Goal: Transaction & Acquisition: Purchase product/service

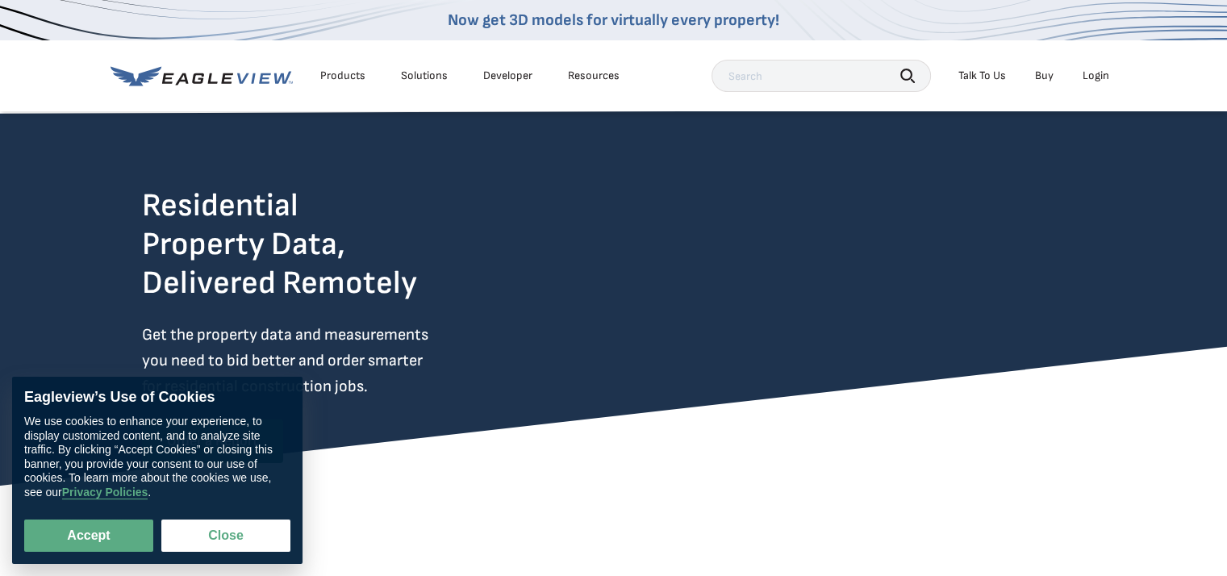
click at [1096, 75] on div "Login" at bounding box center [1096, 76] width 27 height 15
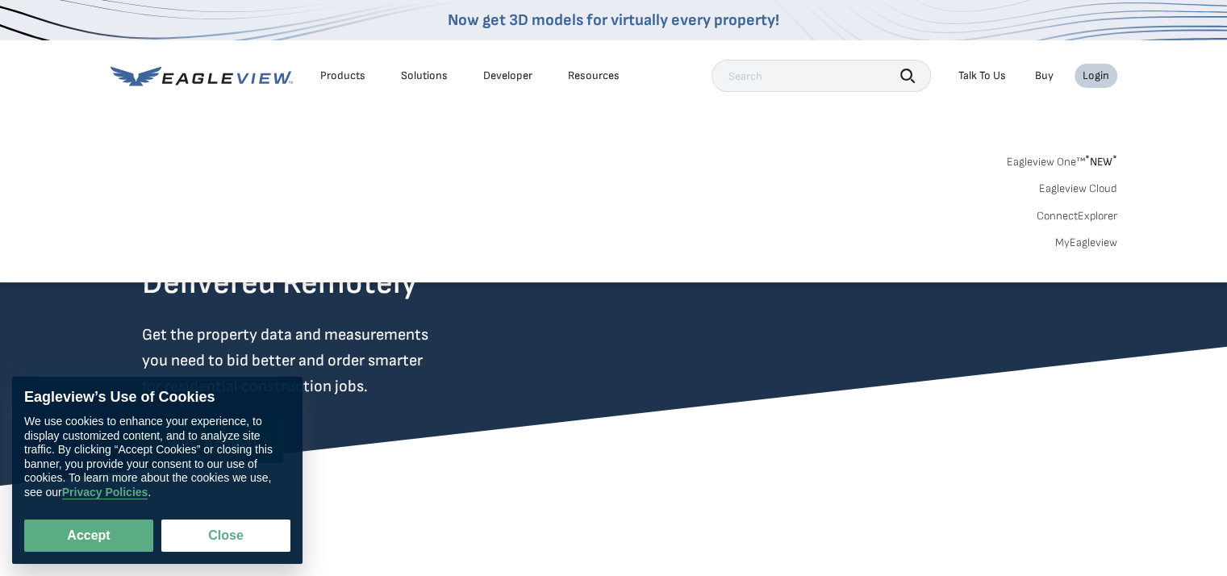
click at [1100, 65] on li "Login" at bounding box center [1096, 76] width 43 height 24
click at [1072, 240] on link "MyEagleview" at bounding box center [1087, 243] width 62 height 15
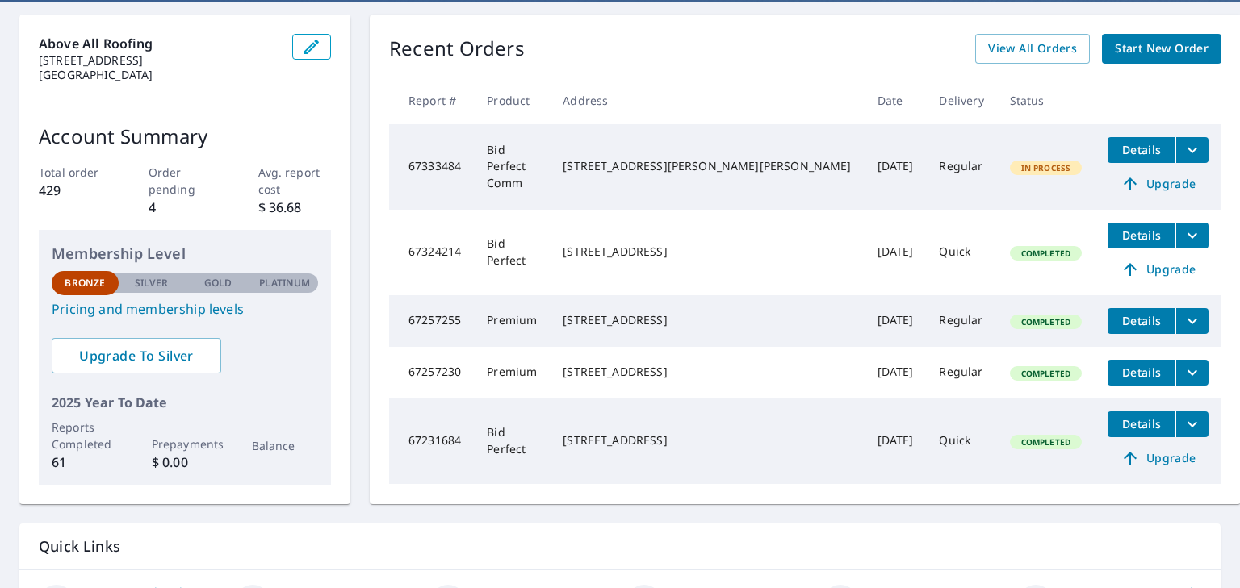
scroll to position [161, 0]
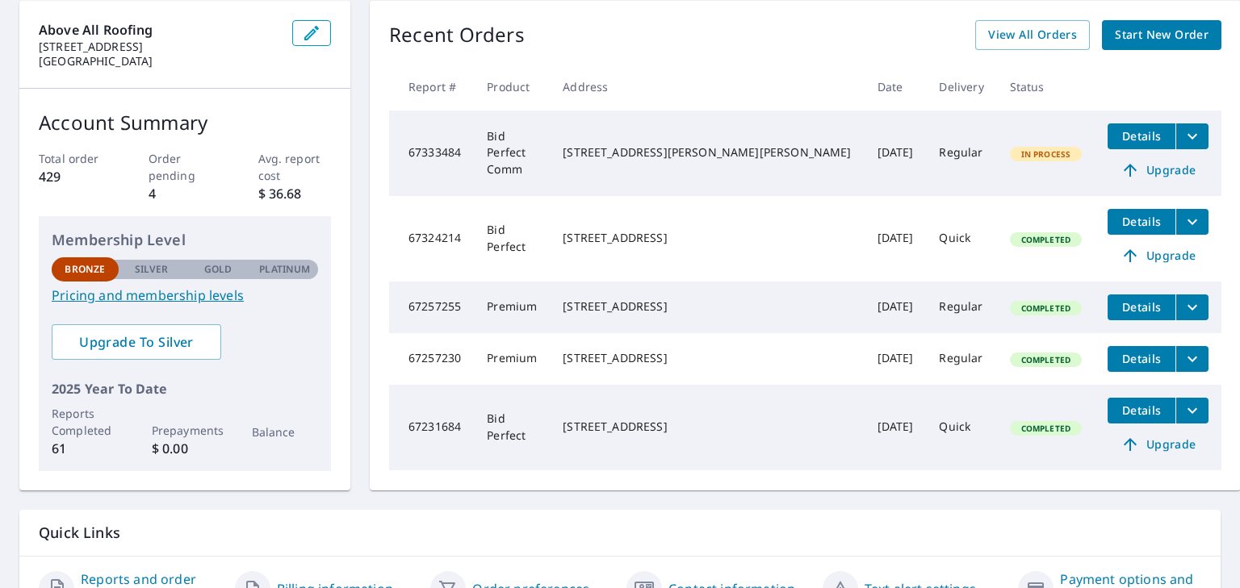
click at [1137, 37] on span "Start New Order" at bounding box center [1161, 35] width 94 height 20
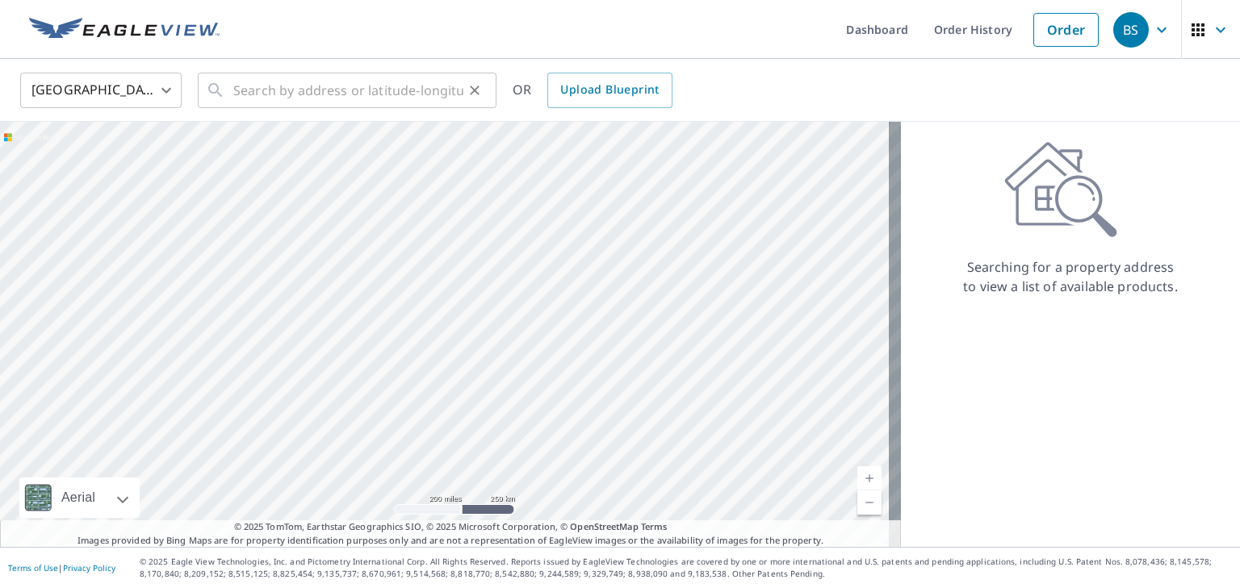
click at [224, 90] on icon at bounding box center [215, 90] width 19 height 19
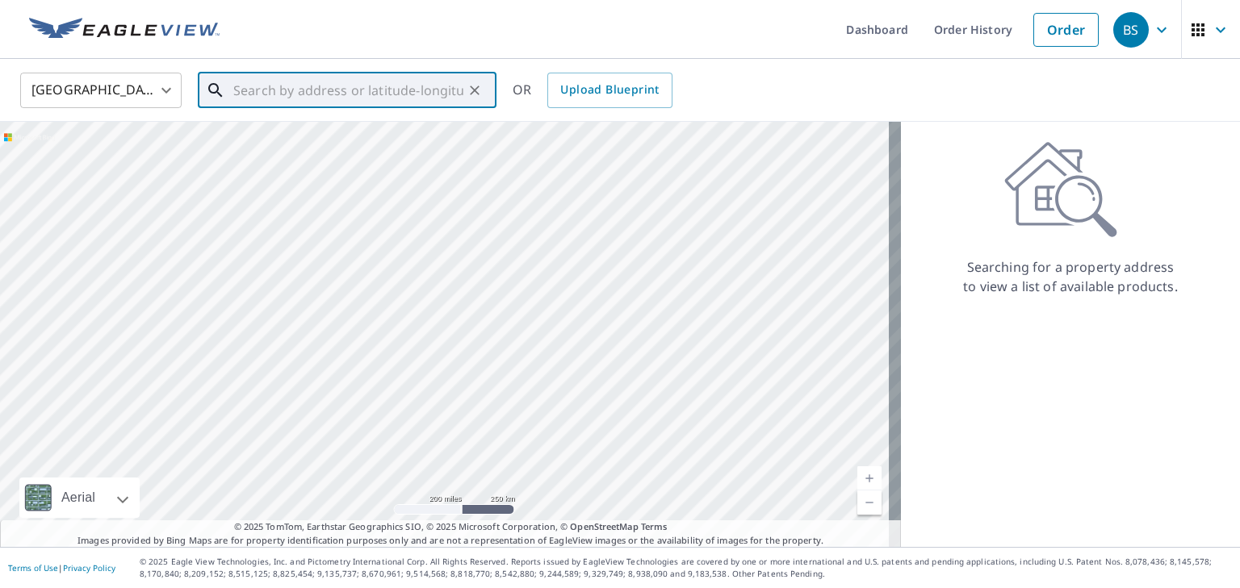
click at [260, 89] on input "text" at bounding box center [348, 90] width 230 height 45
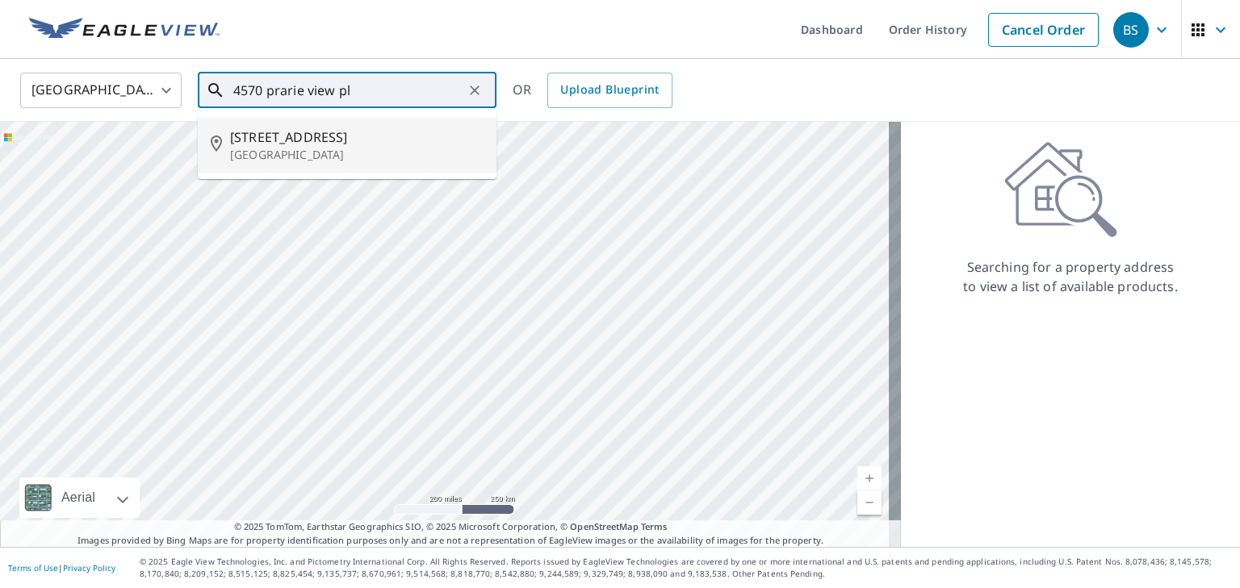
click at [275, 147] on p "[GEOGRAPHIC_DATA]" at bounding box center [356, 155] width 253 height 16
type input "[STREET_ADDRESS]"
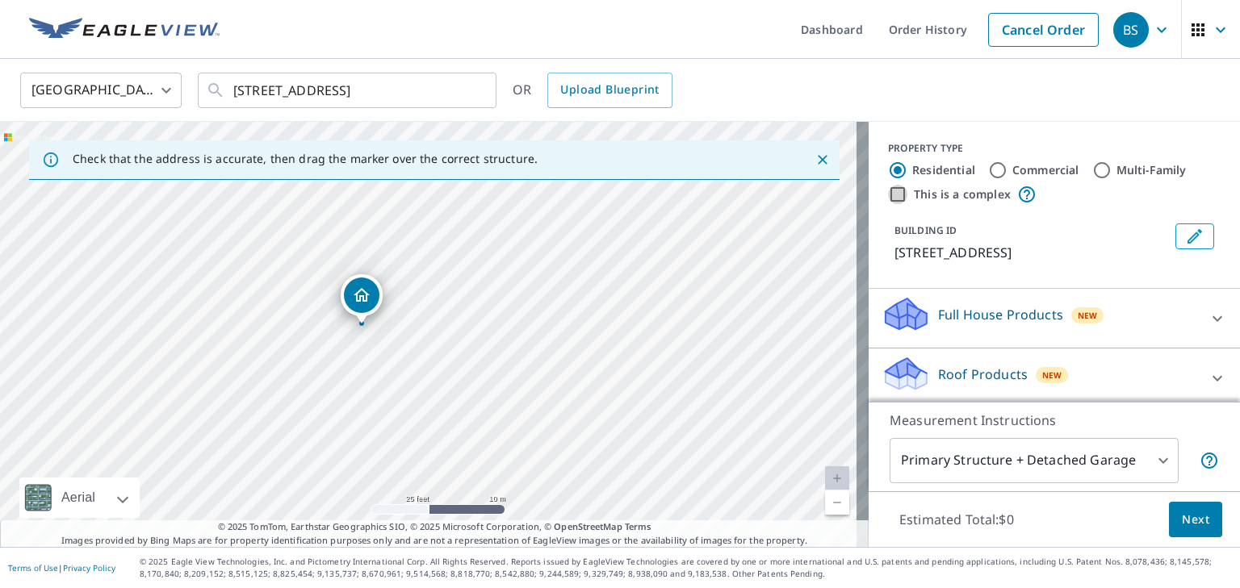
click at [889, 195] on input "This is a complex" at bounding box center [897, 194] width 19 height 19
checkbox input "true"
radio input "false"
radio input "true"
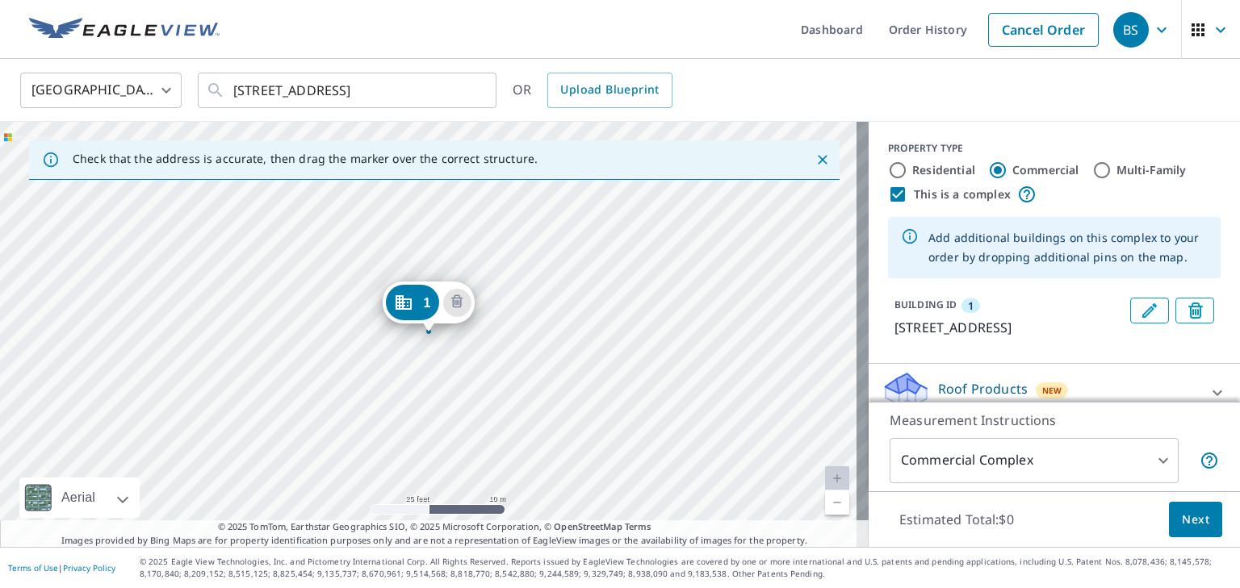
click at [497, 336] on div "1 [STREET_ADDRESS]" at bounding box center [434, 334] width 868 height 425
click at [433, 302] on div "1" at bounding box center [412, 303] width 53 height 36
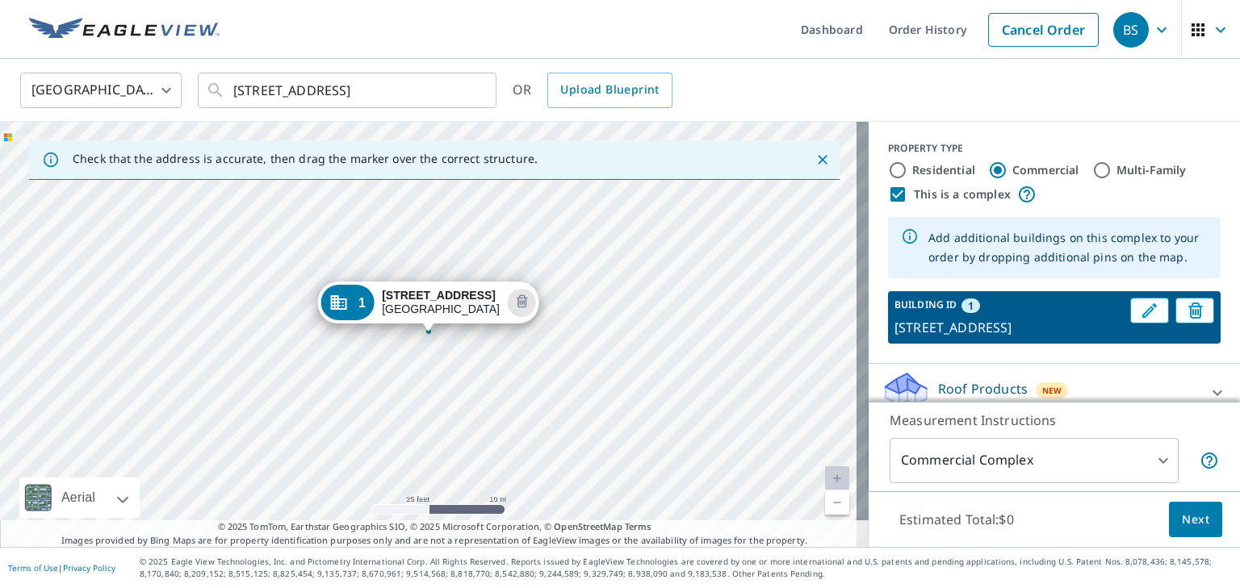
click at [501, 353] on div "1 [STREET_ADDRESS]" at bounding box center [434, 334] width 868 height 425
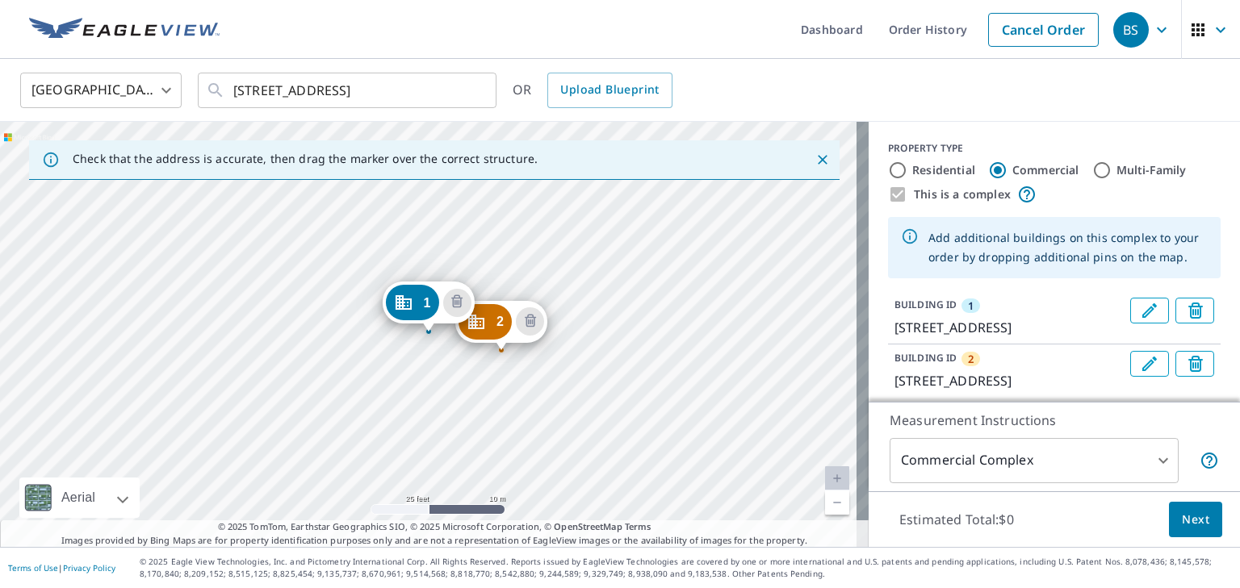
click at [647, 353] on div "2 [STREET_ADDRESS] 1 [STREET_ADDRESS]" at bounding box center [434, 334] width 868 height 425
click at [765, 357] on div "2 [STREET_ADDRESS] 3 [STREET_ADDRESS] 1 [STREET_ADDRESS]" at bounding box center [434, 334] width 868 height 425
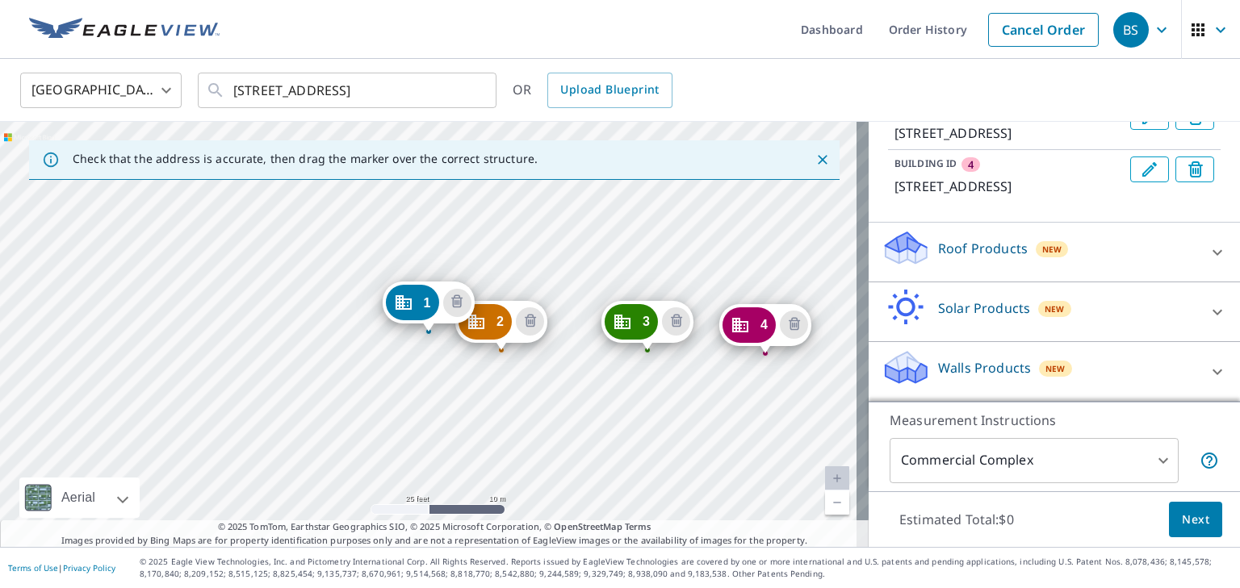
scroll to position [378, 0]
click at [956, 275] on div "Roof Products New" at bounding box center [1039, 252] width 316 height 46
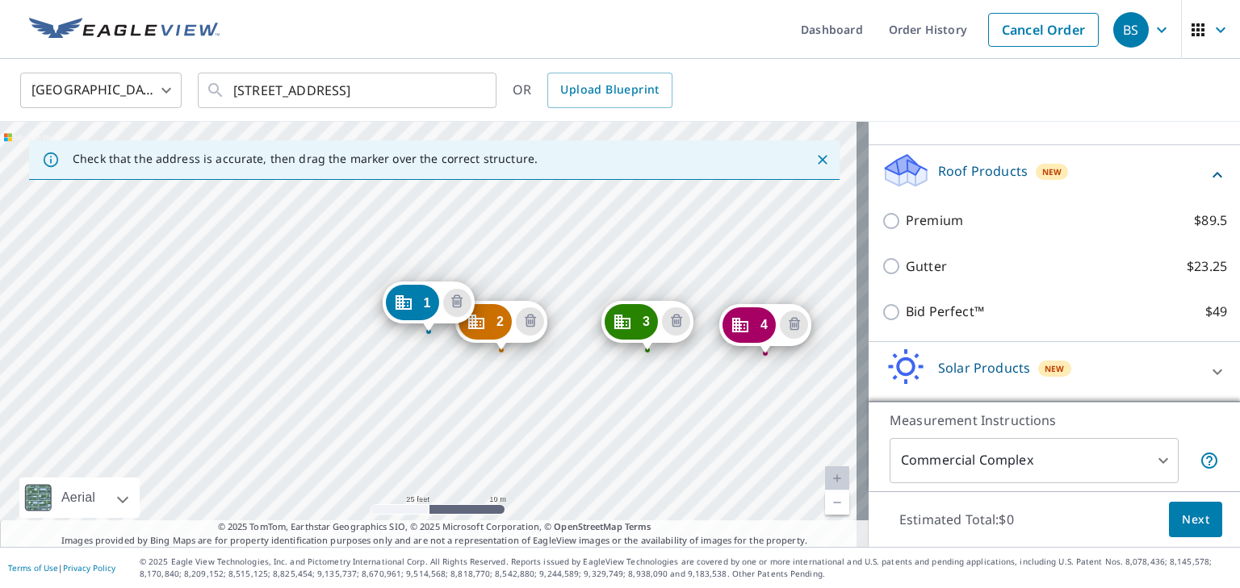
click at [963, 181] on p "Roof Products" at bounding box center [983, 170] width 90 height 19
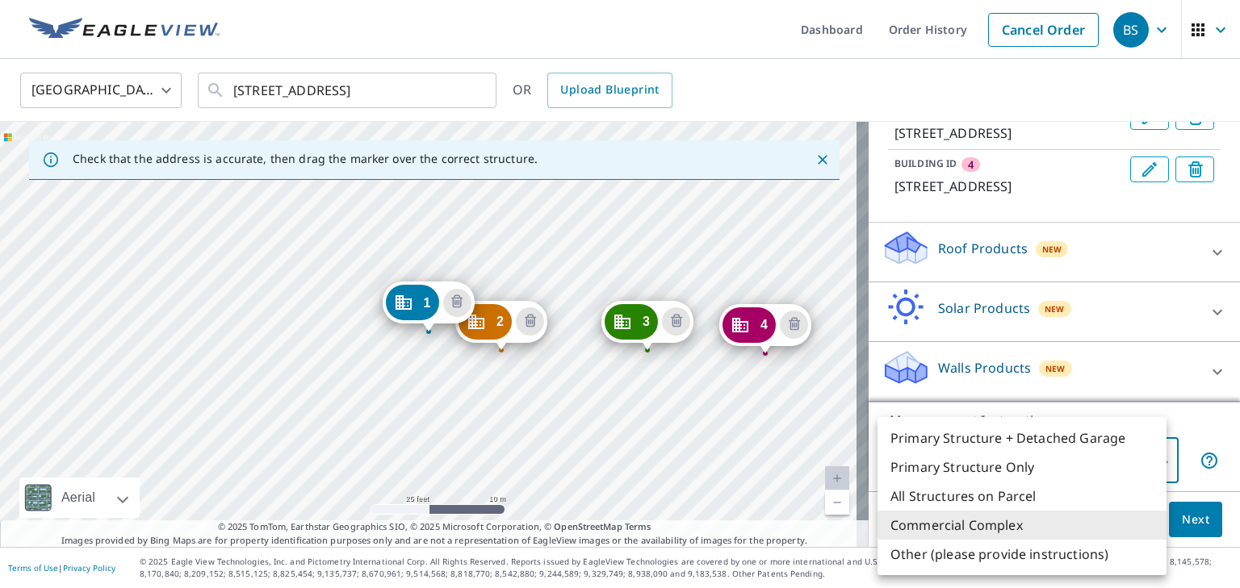
click at [1155, 462] on body "BS BS Dashboard Order History Cancel Order BS [GEOGRAPHIC_DATA] [GEOGRAPHIC_DAT…" at bounding box center [620, 294] width 1240 height 588
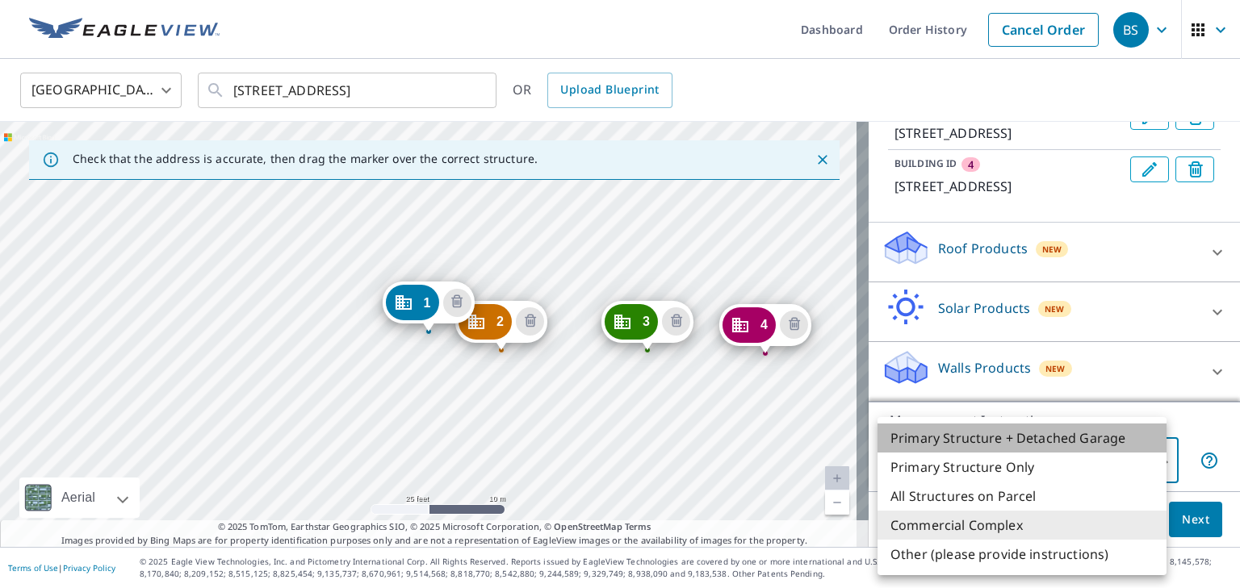
click at [946, 441] on li "Primary Structure + Detached Garage" at bounding box center [1021, 438] width 289 height 29
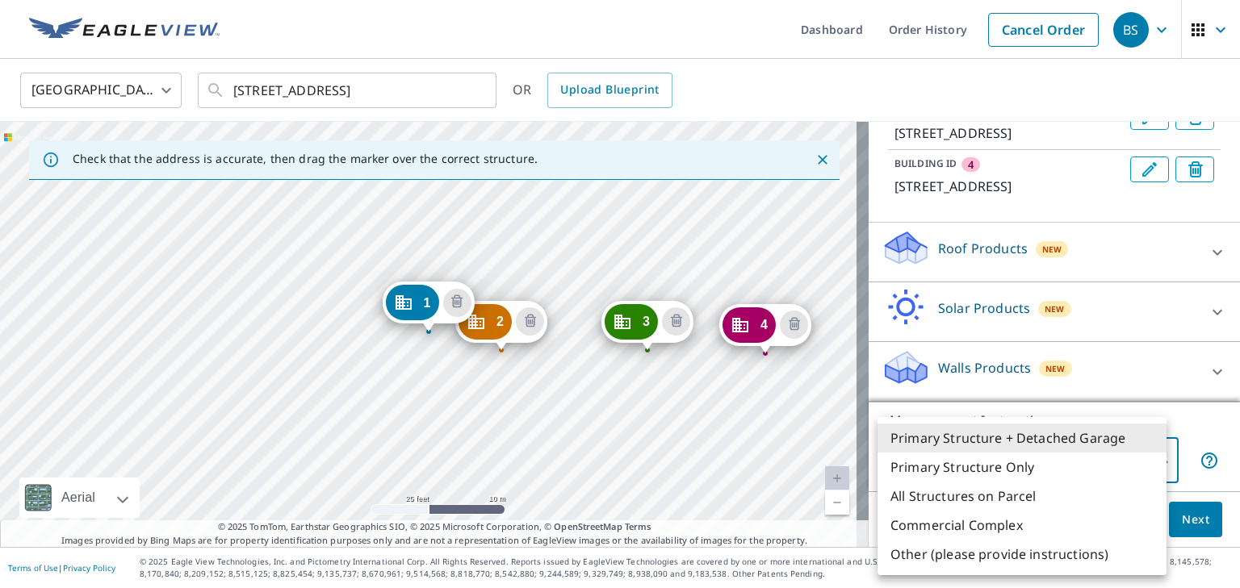
click at [989, 458] on body "BS BS Dashboard Order History Cancel Order BS [GEOGRAPHIC_DATA] [GEOGRAPHIC_DAT…" at bounding box center [620, 294] width 1240 height 588
click at [953, 472] on li "Primary Structure Only" at bounding box center [1021, 467] width 289 height 29
type input "2"
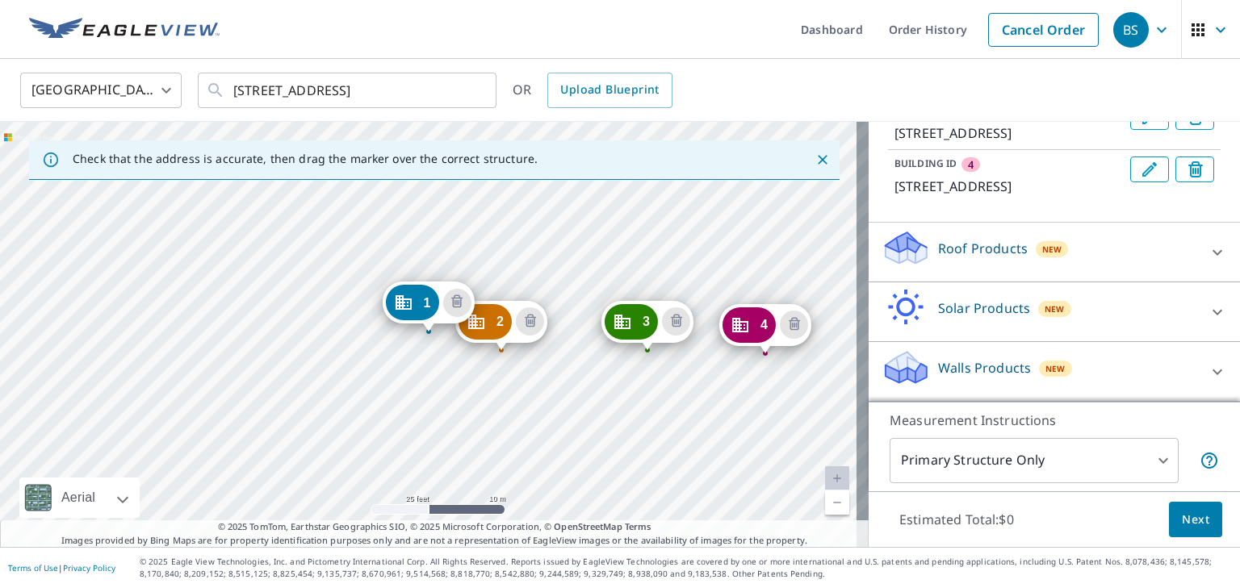
click at [742, 324] on icon "Dropped pin, building 4, Commercial property, 4554 Prairie View Pl NW Rochester…" at bounding box center [739, 325] width 19 height 19
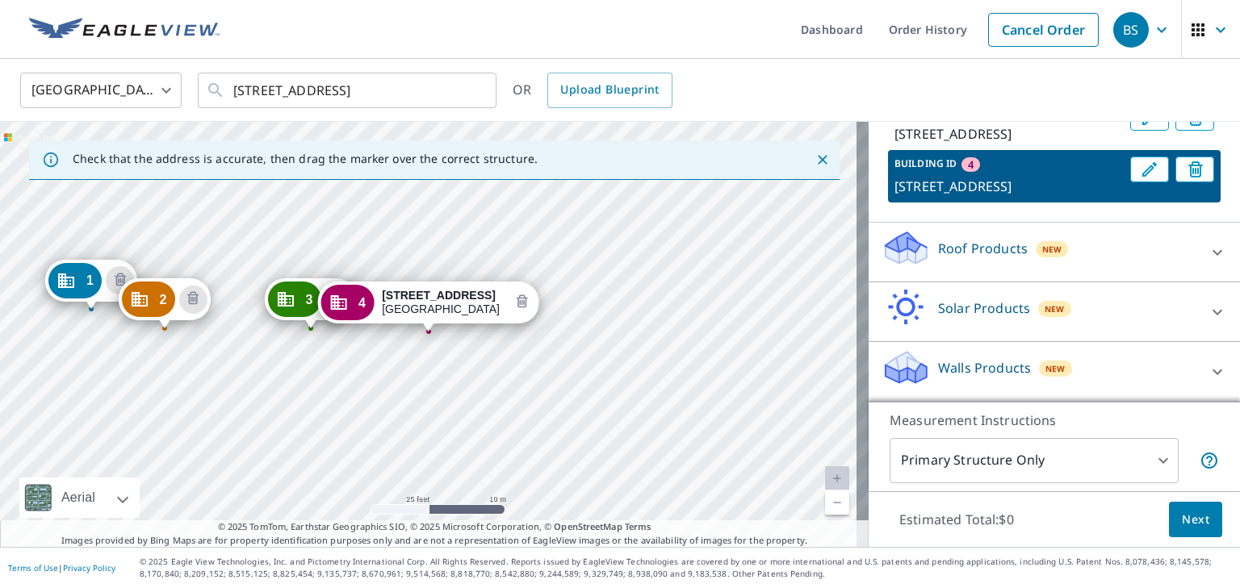
click at [529, 304] on icon "Delete building 4" at bounding box center [521, 302] width 19 height 19
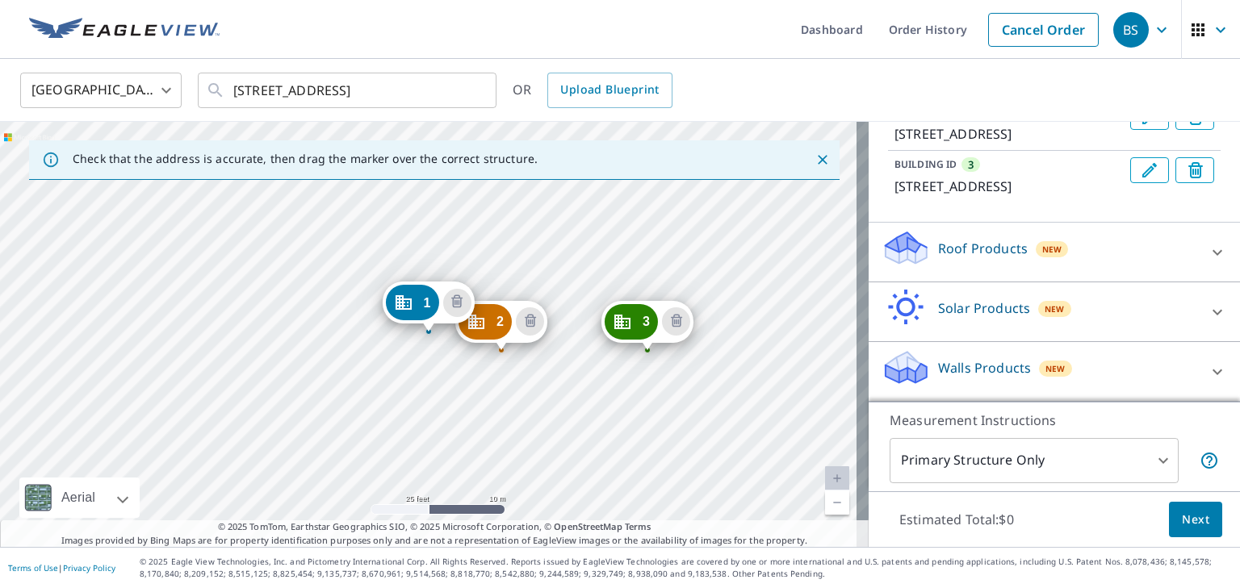
scroll to position [305, 0]
click at [675, 323] on icon "Delete building 3" at bounding box center [676, 321] width 19 height 19
click at [536, 318] on icon "Delete building 2" at bounding box center [530, 321] width 19 height 19
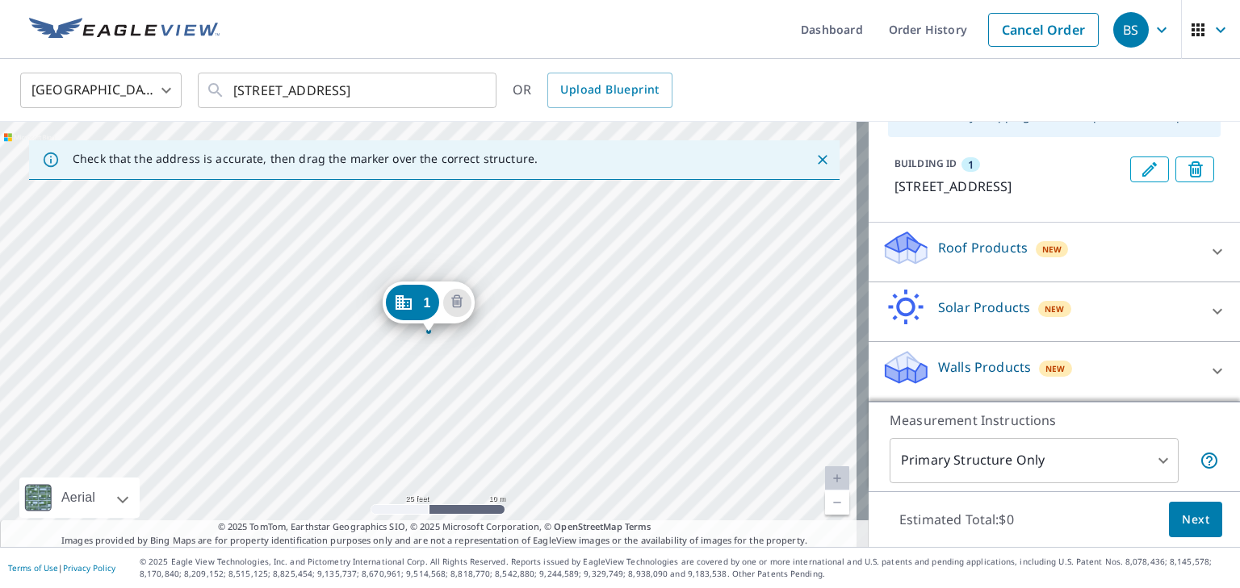
scroll to position [160, 0]
drag, startPoint x: 461, startPoint y: 299, endPoint x: 470, endPoint y: 299, distance: 9.7
click at [462, 299] on icon "Delete building 1" at bounding box center [456, 302] width 19 height 19
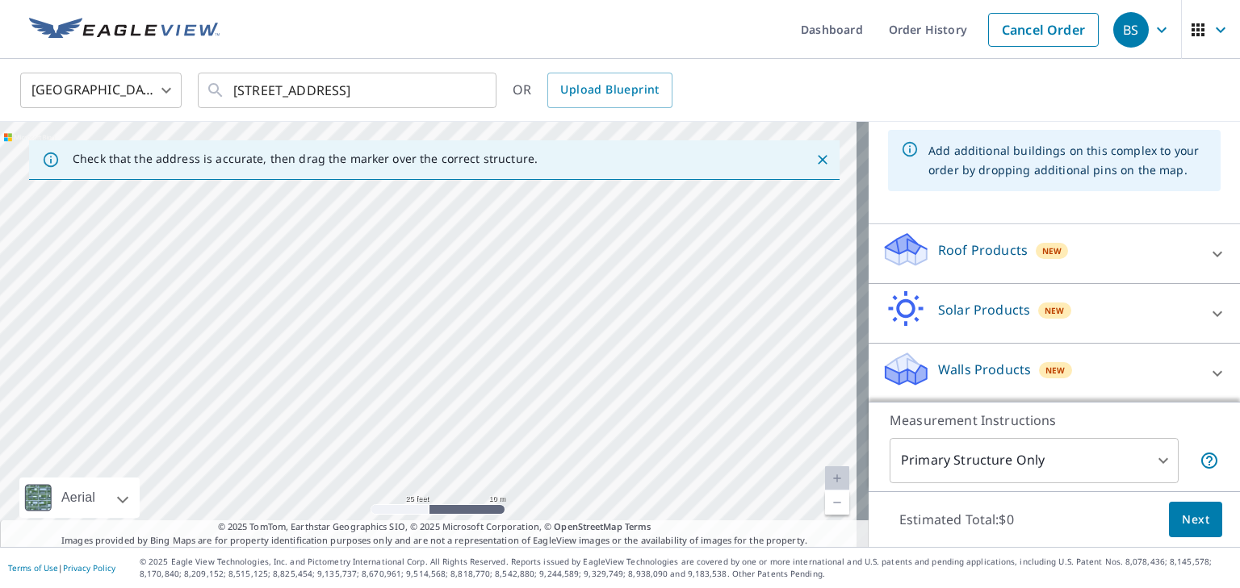
scroll to position [0, 0]
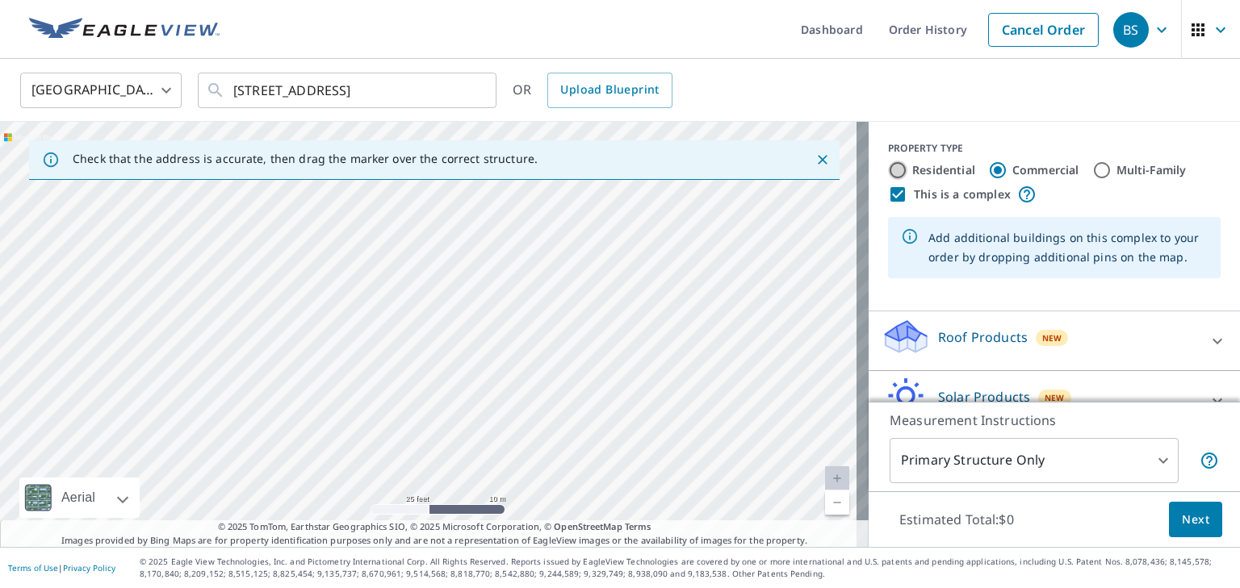
click at [889, 169] on input "Residential" at bounding box center [897, 170] width 19 height 19
radio input "true"
type input "1"
click at [401, 343] on div at bounding box center [434, 334] width 868 height 425
type input "[STREET_ADDRESS]"
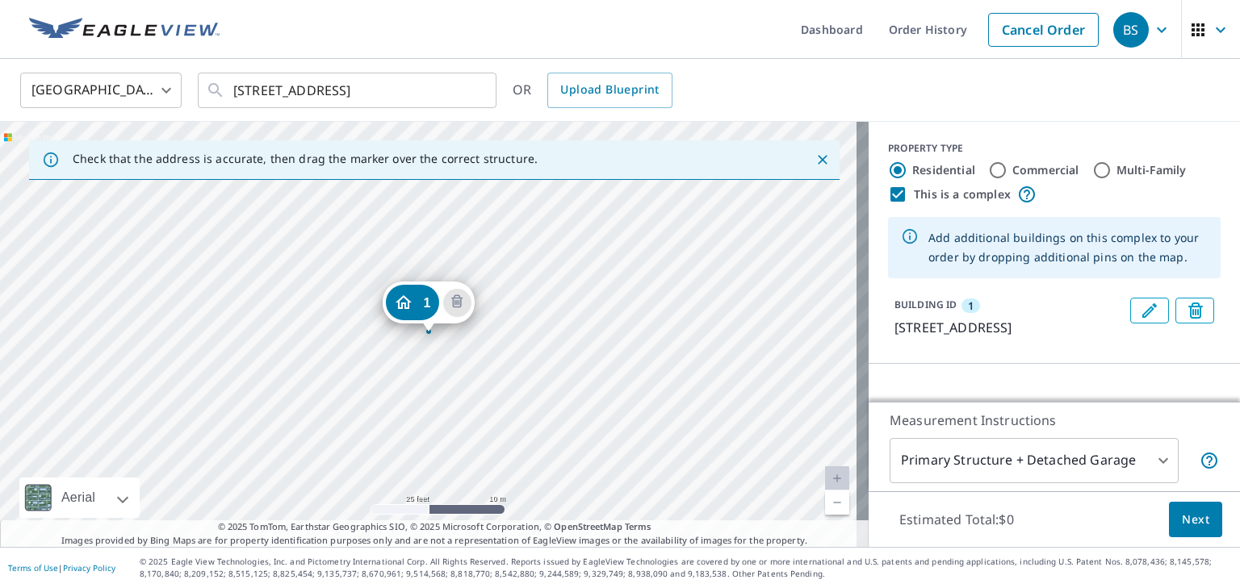
click at [491, 359] on div "1 [STREET_ADDRESS]" at bounding box center [434, 334] width 868 height 425
click at [529, 356] on div "1 [STREET_ADDRESS]" at bounding box center [434, 334] width 868 height 425
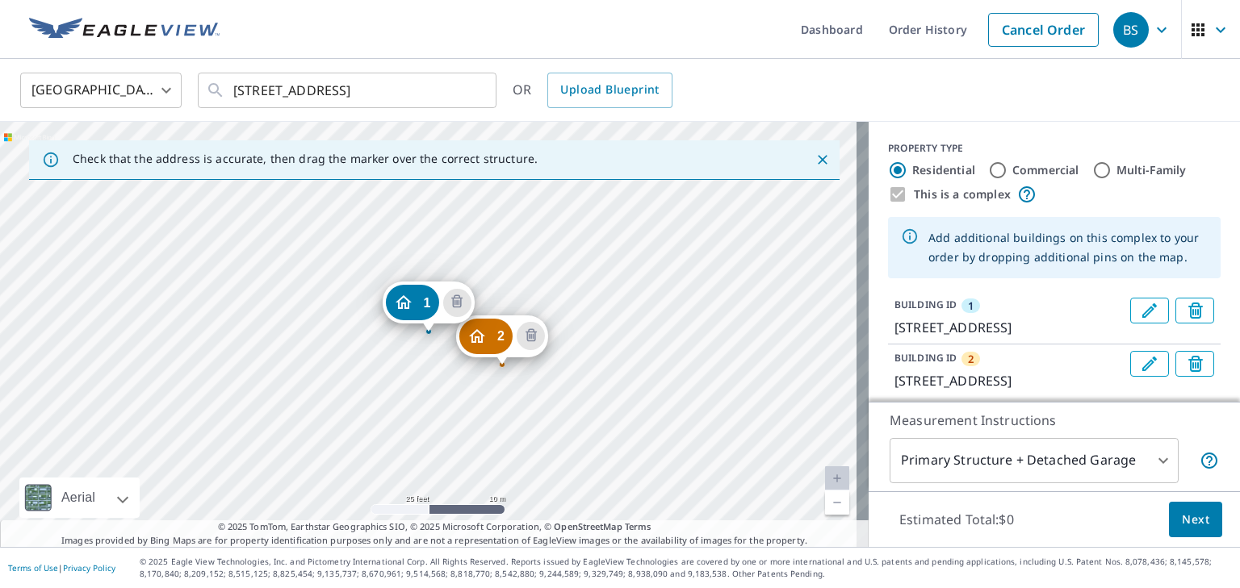
drag, startPoint x: 531, startPoint y: 337, endPoint x: 504, endPoint y: 349, distance: 30.0
drag, startPoint x: 486, startPoint y: 343, endPoint x: 505, endPoint y: 374, distance: 36.3
click at [505, 375] on div "2 [STREET_ADDRESS] 1 [STREET_ADDRESS]" at bounding box center [434, 334] width 868 height 425
click at [529, 336] on icon "Delete building 2" at bounding box center [528, 337] width 5 height 5
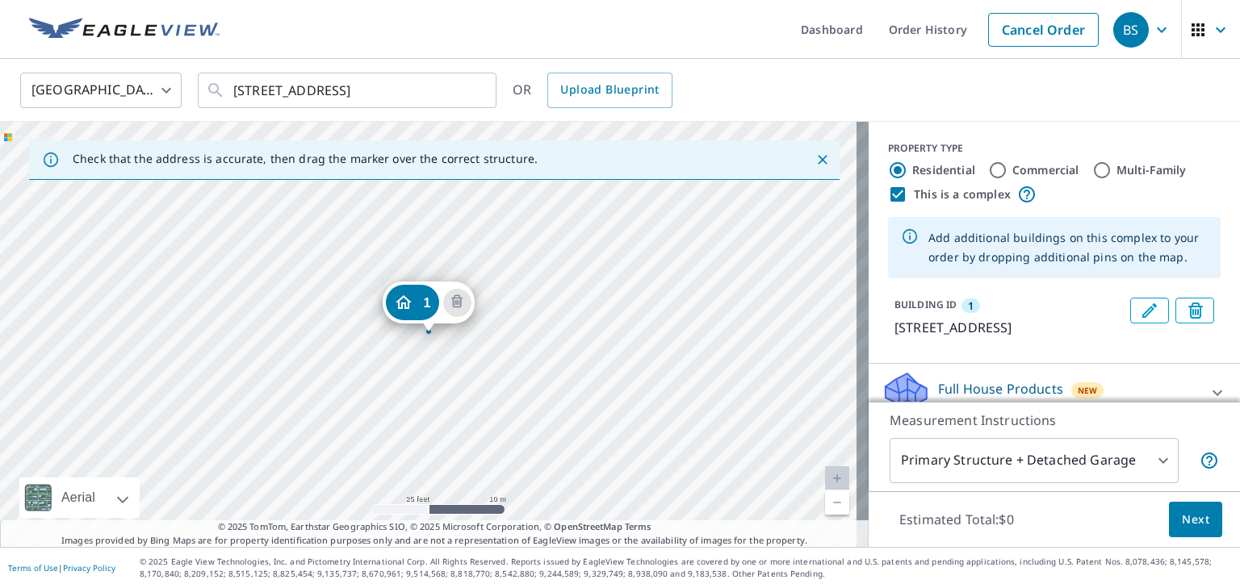
click at [678, 359] on div "1 [STREET_ADDRESS]" at bounding box center [434, 334] width 868 height 425
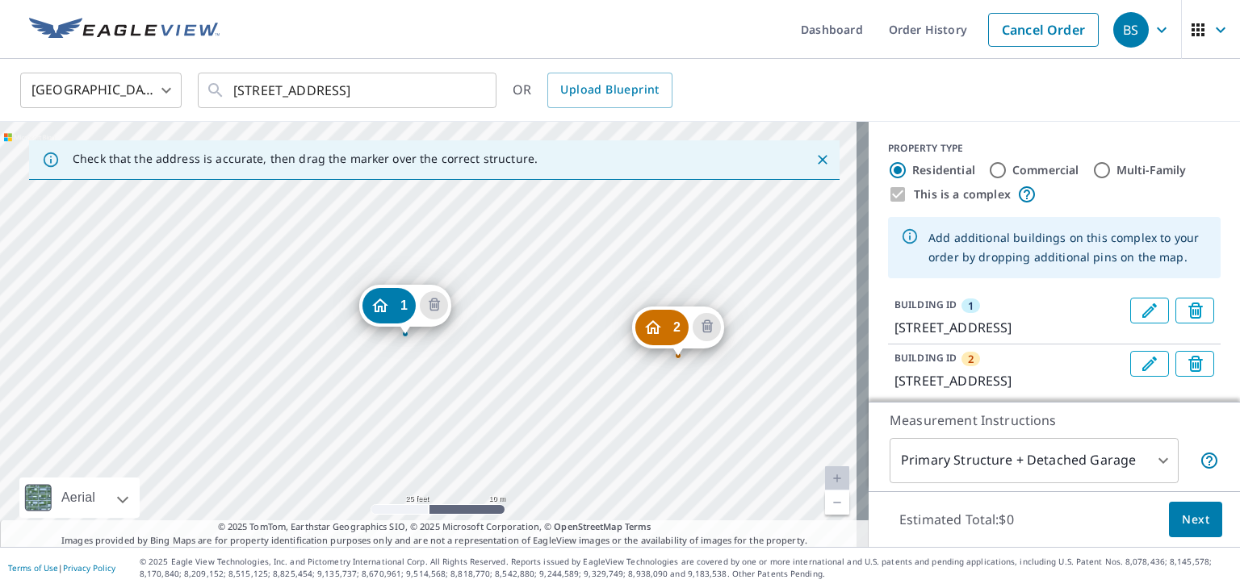
drag, startPoint x: 423, startPoint y: 305, endPoint x: 399, endPoint y: 307, distance: 23.5
drag, startPoint x: 703, startPoint y: 326, endPoint x: 688, endPoint y: 332, distance: 15.6
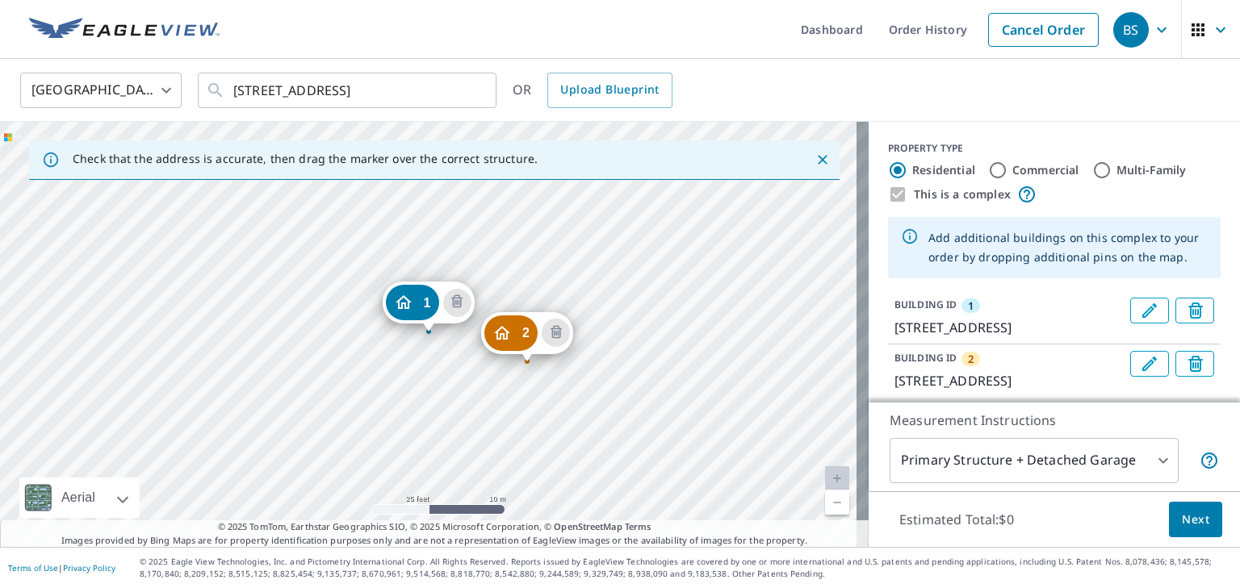
drag, startPoint x: 673, startPoint y: 333, endPoint x: 513, endPoint y: 336, distance: 159.8
click at [684, 370] on div "2 [STREET_ADDRESS] 1 [STREET_ADDRESS]" at bounding box center [434, 334] width 868 height 425
click at [793, 370] on div "2 [STREET_ADDRESS] 3 [STREET_ADDRESS] 1 [STREET_ADDRESS]" at bounding box center [434, 334] width 868 height 425
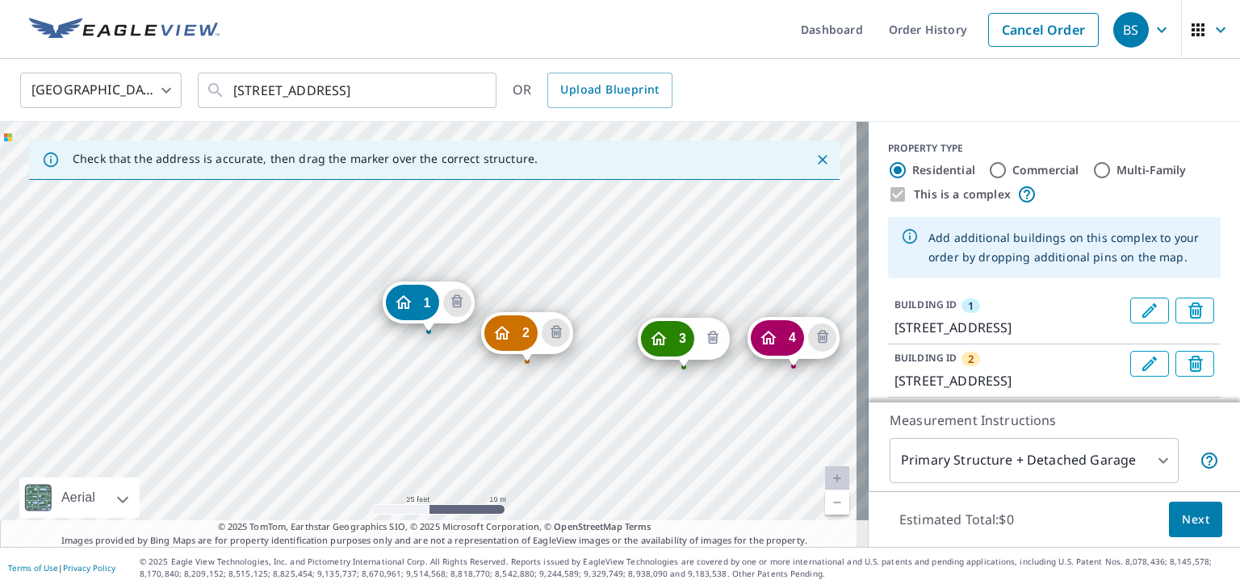
click at [713, 337] on icon "Delete building 3" at bounding box center [711, 338] width 5 height 5
click at [823, 335] on icon "Delete building 3" at bounding box center [822, 337] width 19 height 19
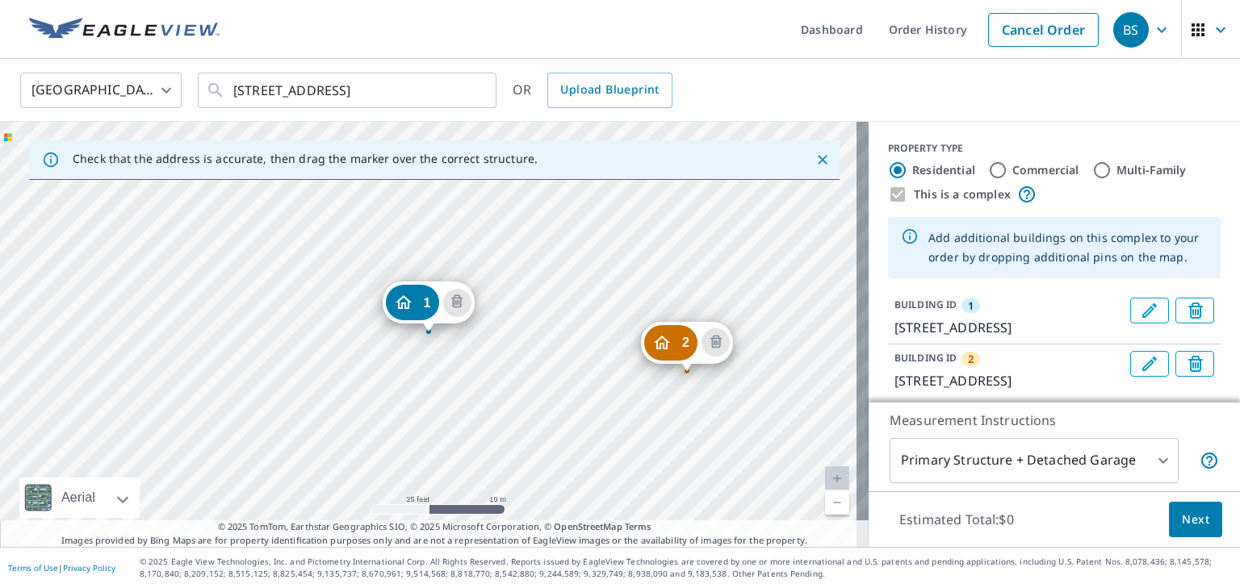
drag, startPoint x: 512, startPoint y: 338, endPoint x: 671, endPoint y: 348, distance: 160.1
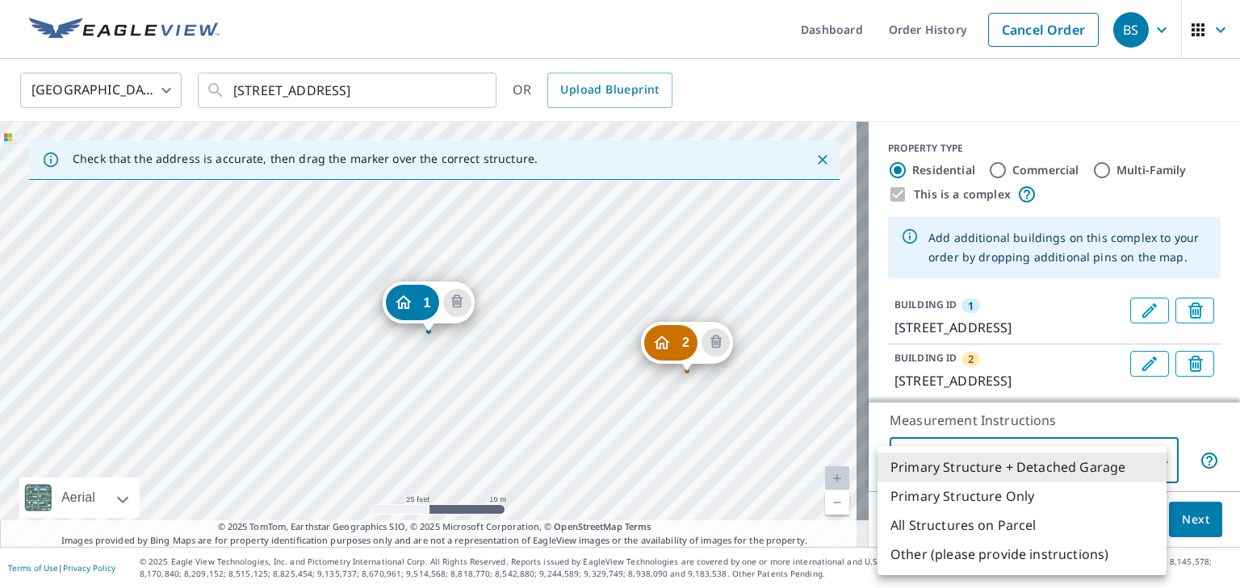
click at [1148, 461] on body "BS BS Dashboard Order History Cancel Order BS [GEOGRAPHIC_DATA] [GEOGRAPHIC_DAT…" at bounding box center [620, 294] width 1240 height 588
click at [980, 495] on li "Primary Structure Only" at bounding box center [1021, 496] width 289 height 29
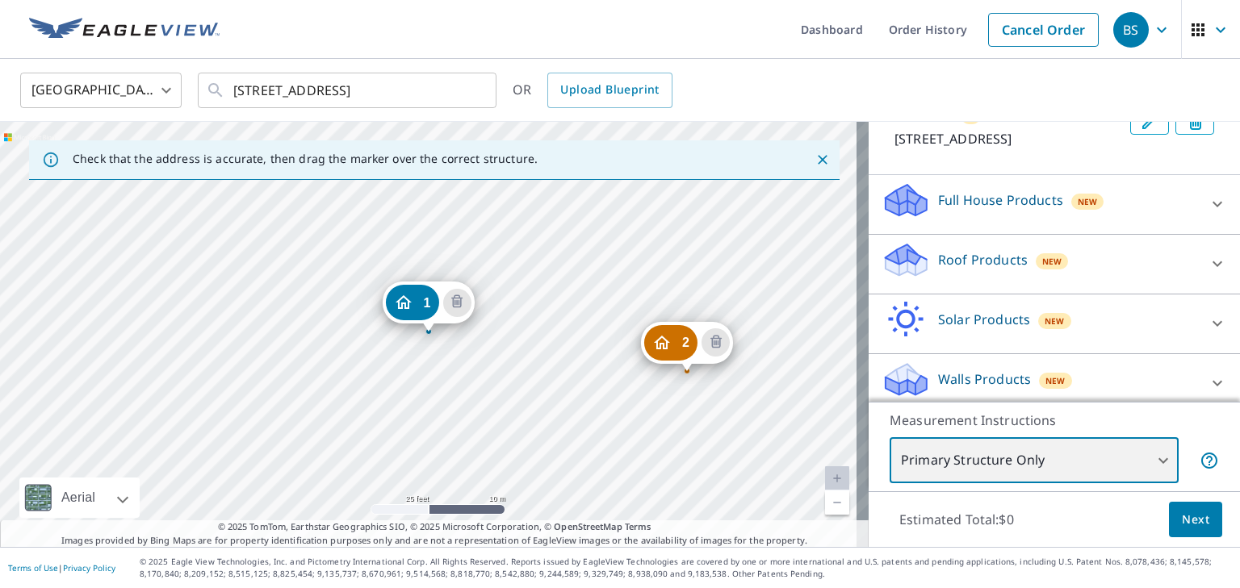
scroll to position [292, 0]
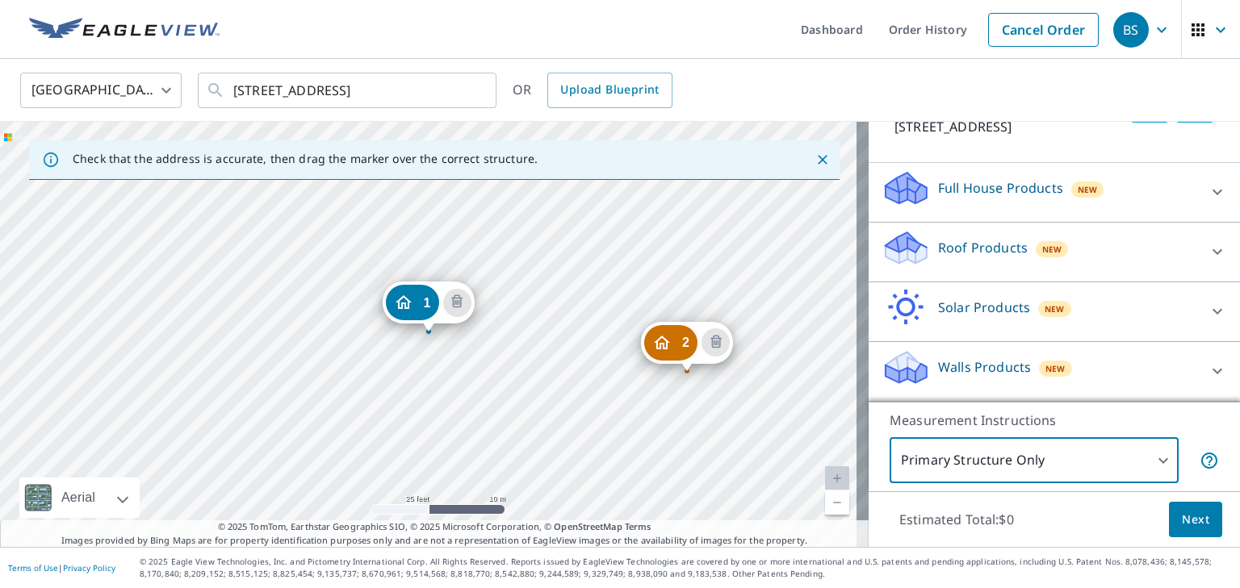
click at [1150, 458] on body "BS BS Dashboard Order History Cancel Order BS [GEOGRAPHIC_DATA] [GEOGRAPHIC_DAT…" at bounding box center [620, 294] width 1240 height 588
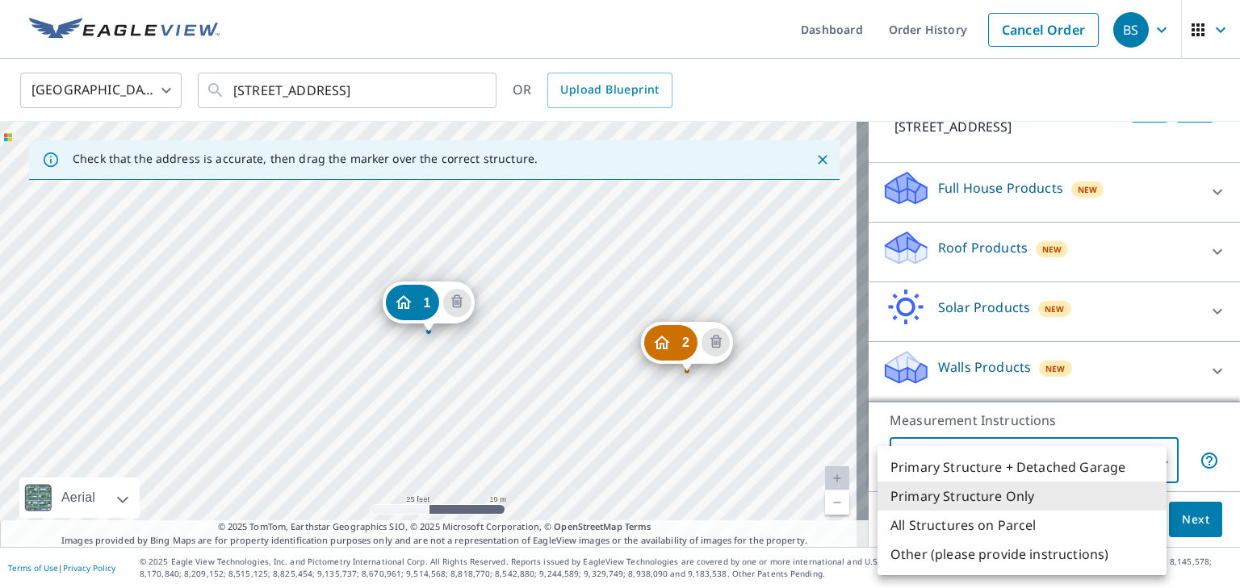
click at [922, 554] on li "Other (please provide instructions)" at bounding box center [1021, 554] width 289 height 29
type input "5"
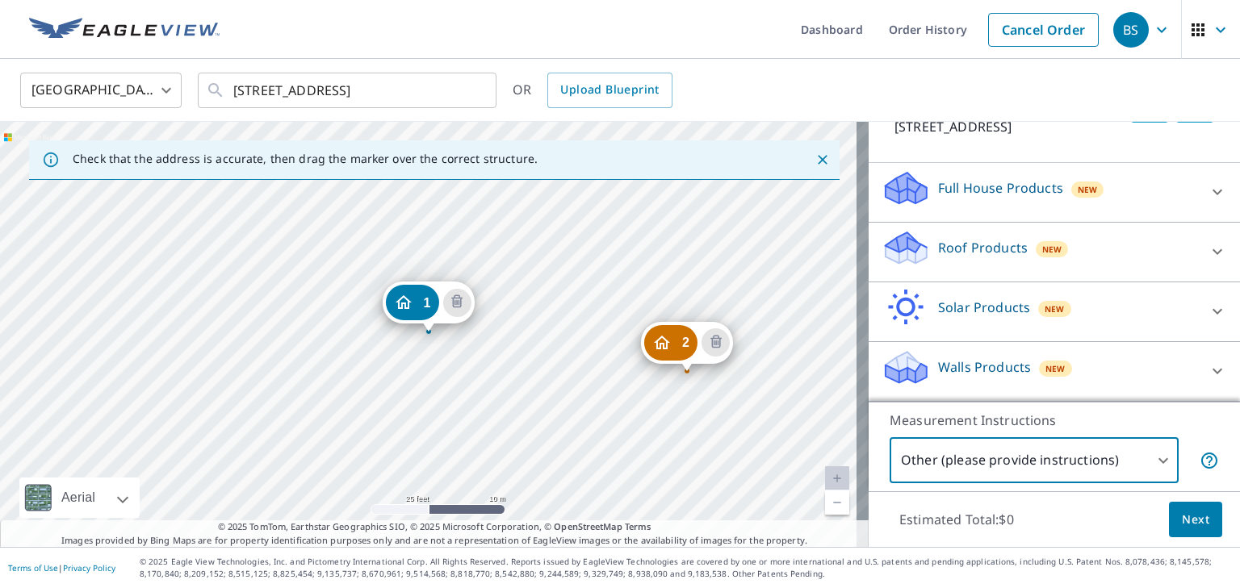
click at [955, 466] on body "BS BS Dashboard Order History Cancel Order BS [GEOGRAPHIC_DATA] [GEOGRAPHIC_DAT…" at bounding box center [620, 294] width 1240 height 588
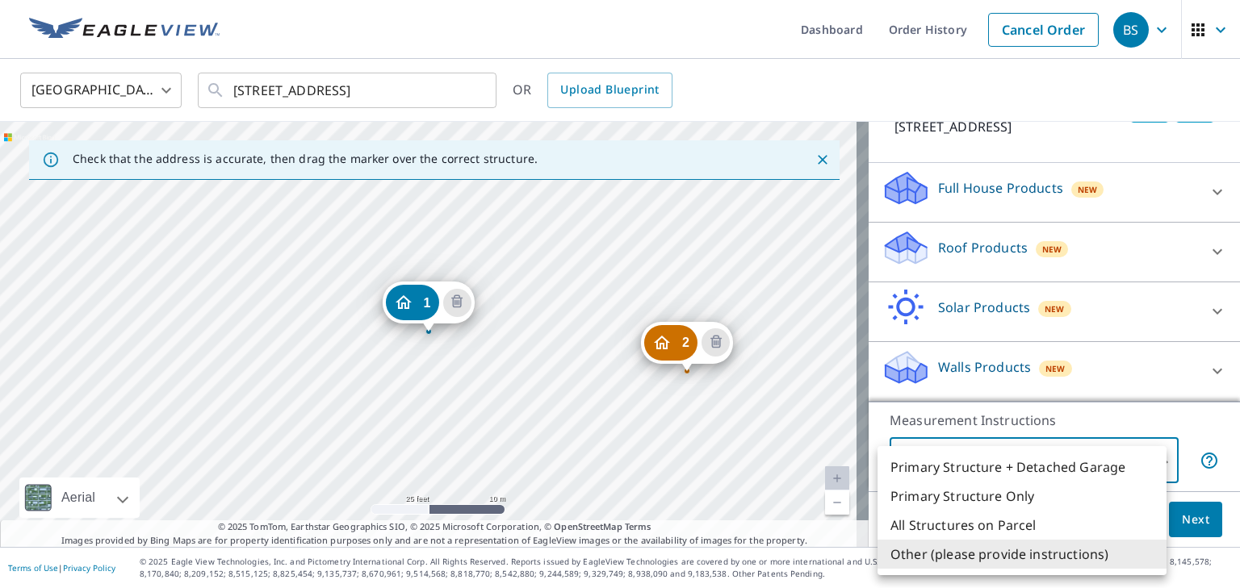
click at [1110, 433] on div at bounding box center [620, 294] width 1240 height 588
click at [1155, 462] on body "BS BS Dashboard Order History Cancel Order BS [GEOGRAPHIC_DATA] [GEOGRAPHIC_DAT…" at bounding box center [620, 294] width 1240 height 588
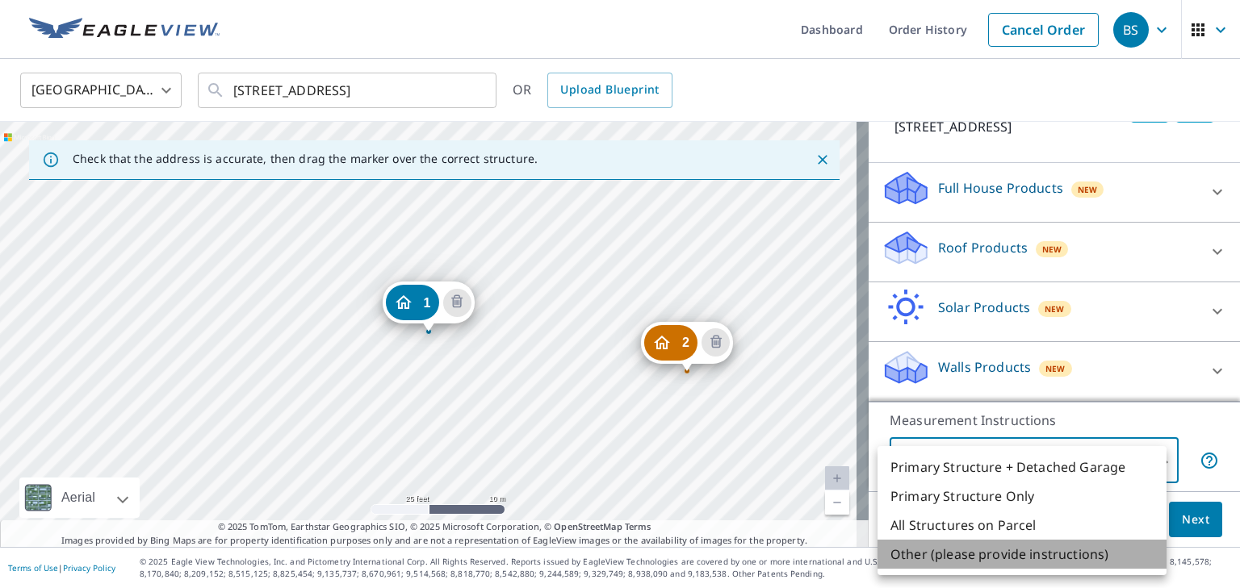
click at [1012, 561] on li "Other (please provide instructions)" at bounding box center [1021, 554] width 289 height 29
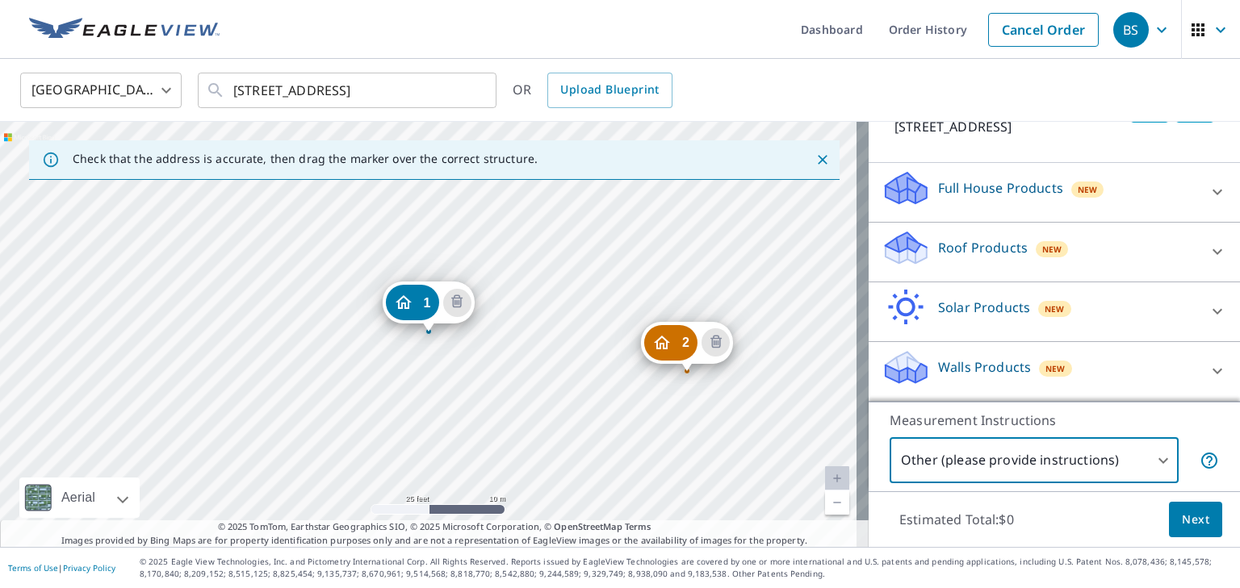
click at [1187, 522] on span "Next" at bounding box center [1194, 520] width 27 height 20
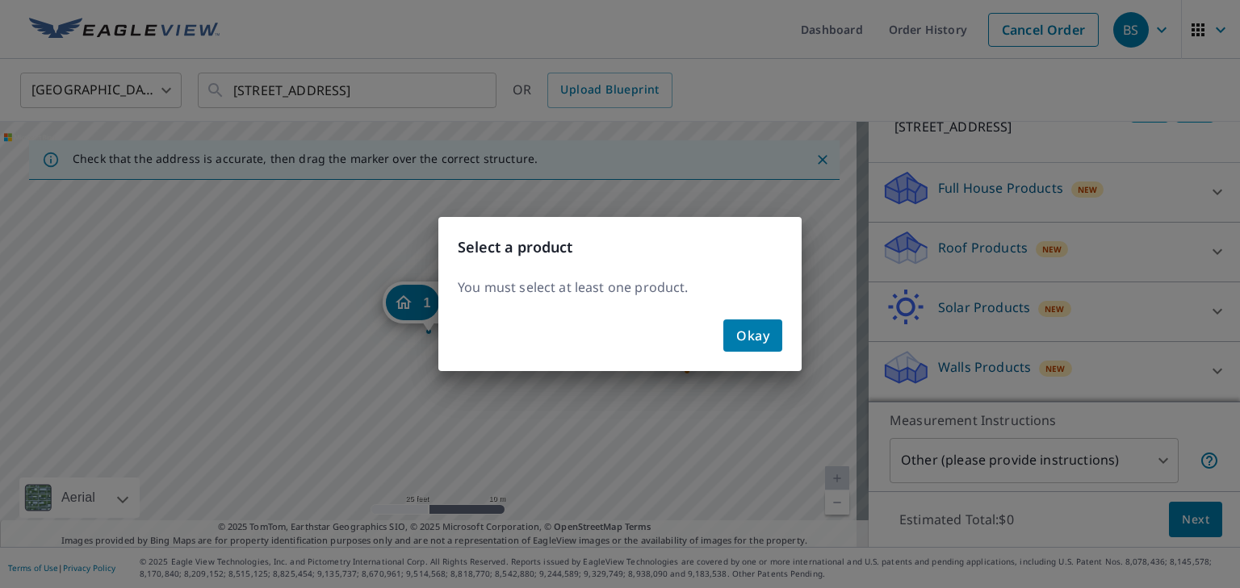
click at [750, 331] on span "Okay" at bounding box center [752, 335] width 33 height 23
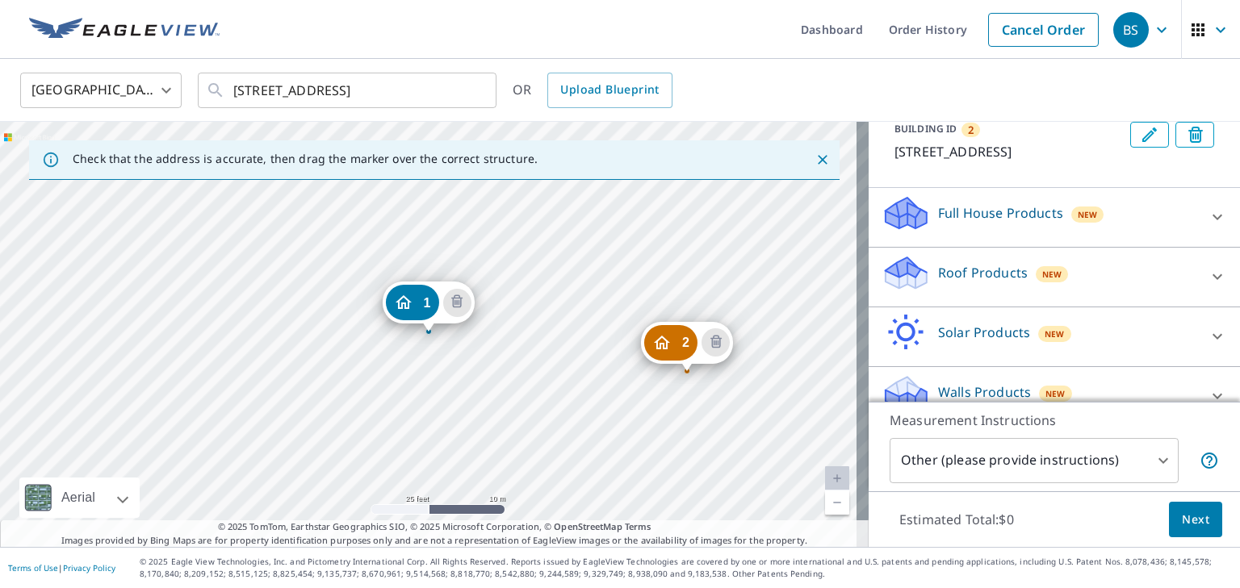
scroll to position [242, 0]
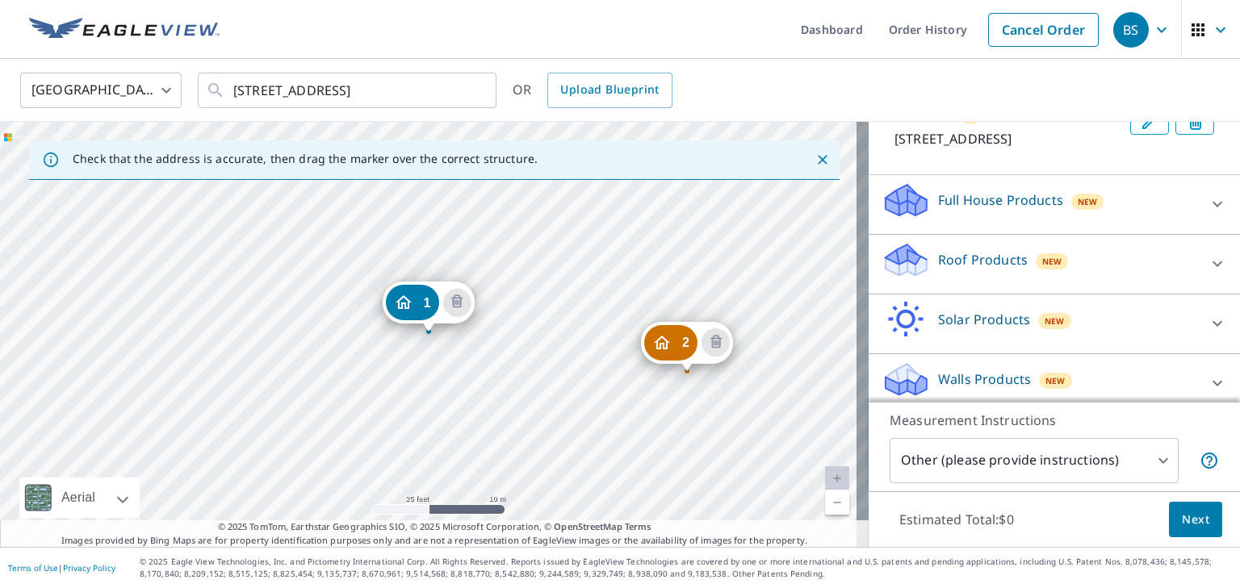
click at [952, 270] on p "Roof Products" at bounding box center [983, 259] width 90 height 19
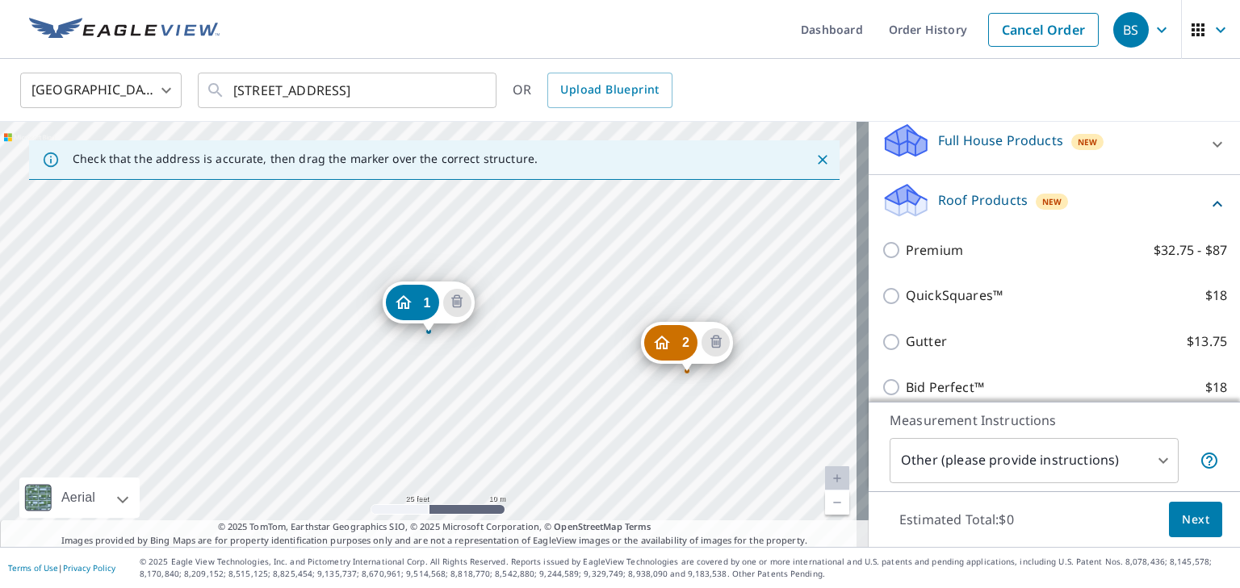
scroll to position [323, 0]
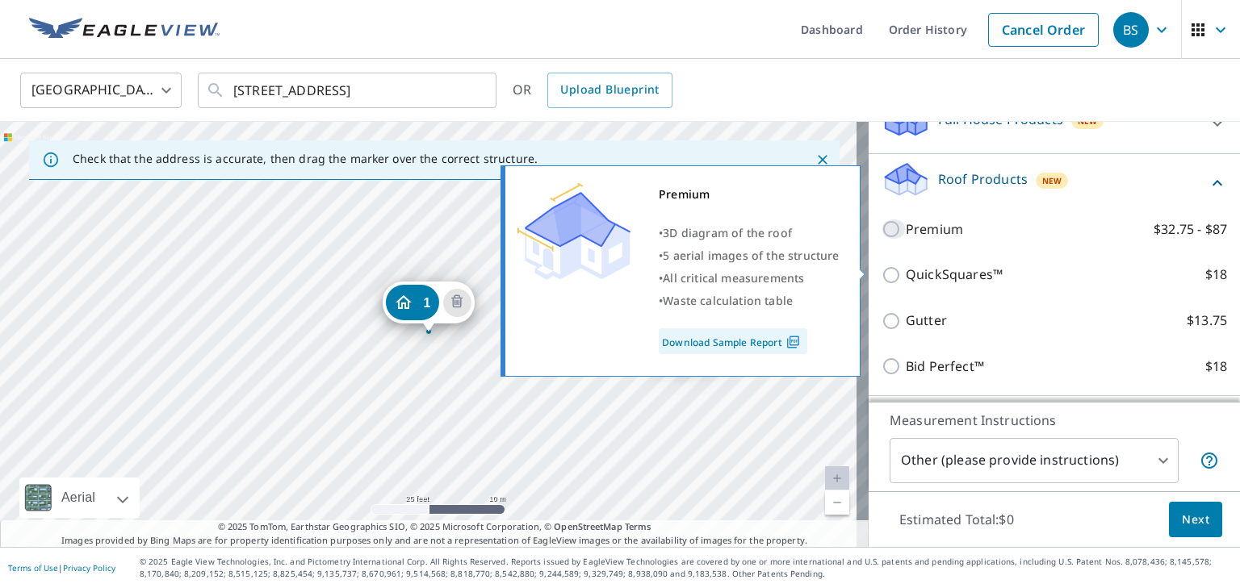
click at [883, 239] on input "Premium $32.75 - $87" at bounding box center [893, 229] width 24 height 19
checkbox input "true"
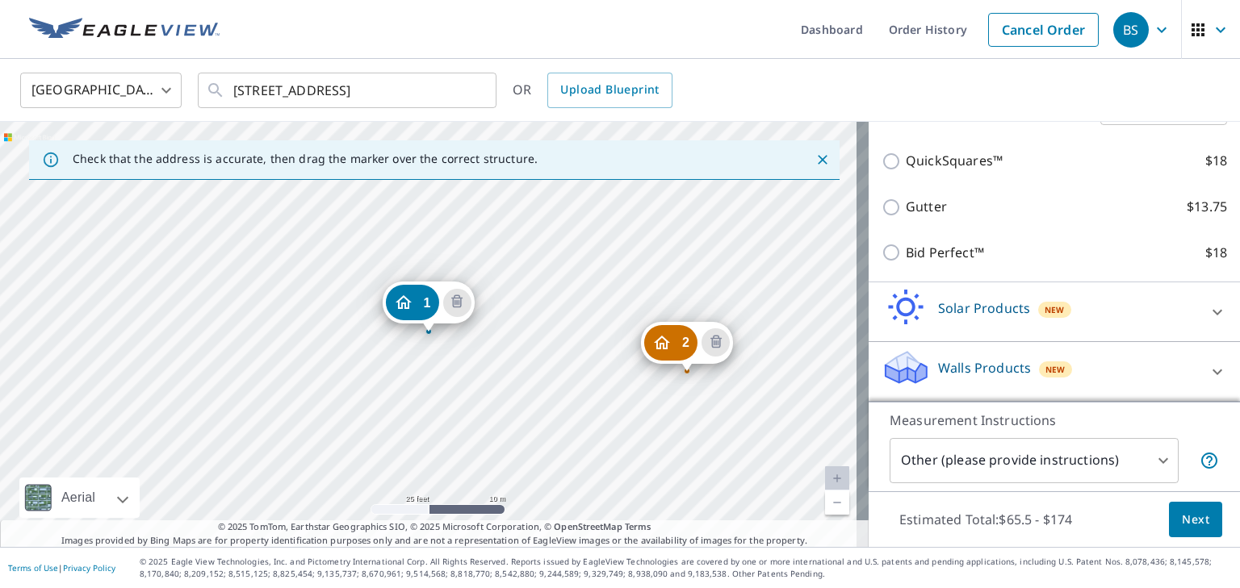
scroll to position [529, 0]
click at [1181, 520] on span "Next" at bounding box center [1194, 520] width 27 height 20
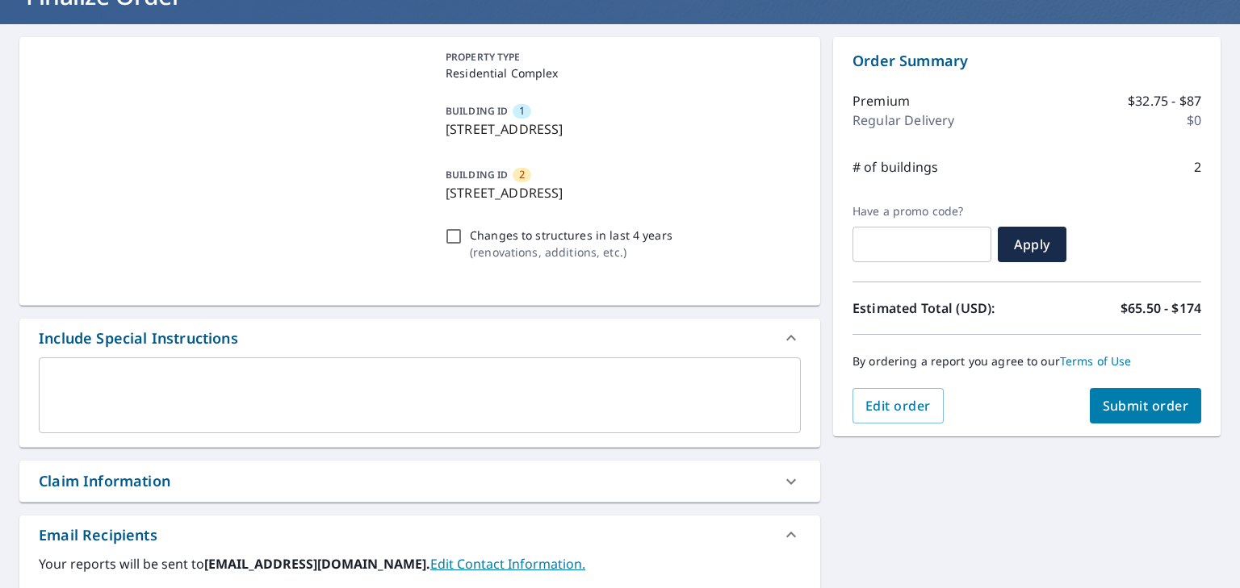
scroll to position [161, 0]
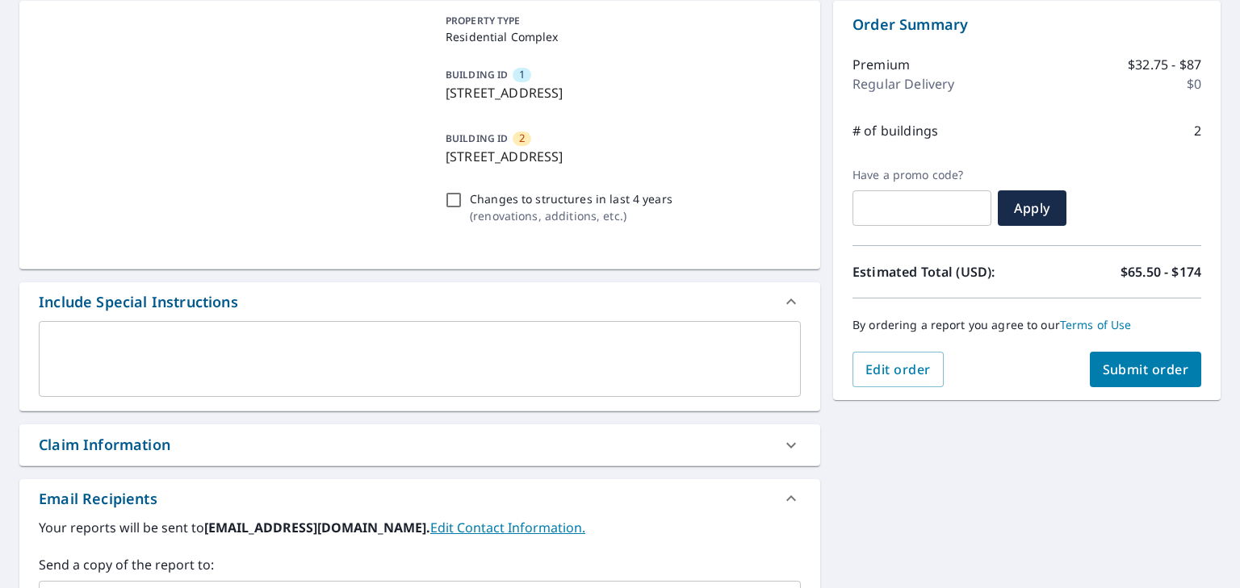
click at [71, 339] on textarea at bounding box center [419, 360] width 739 height 46
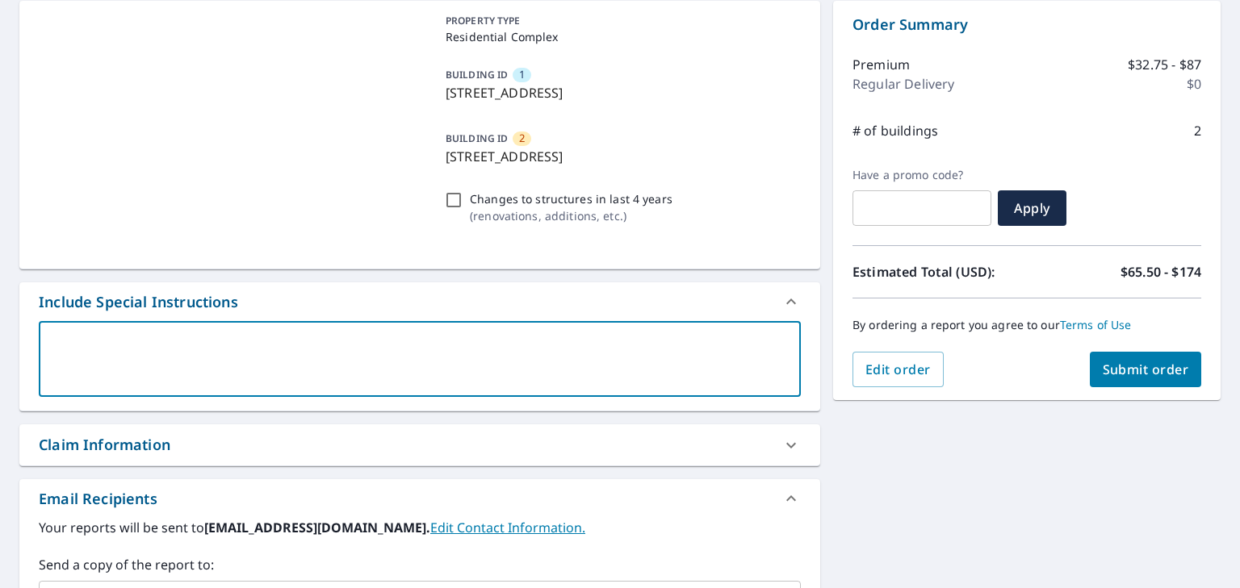
type textarea "p"
type textarea "x"
type textarea "pl"
type textarea "x"
type textarea "ple"
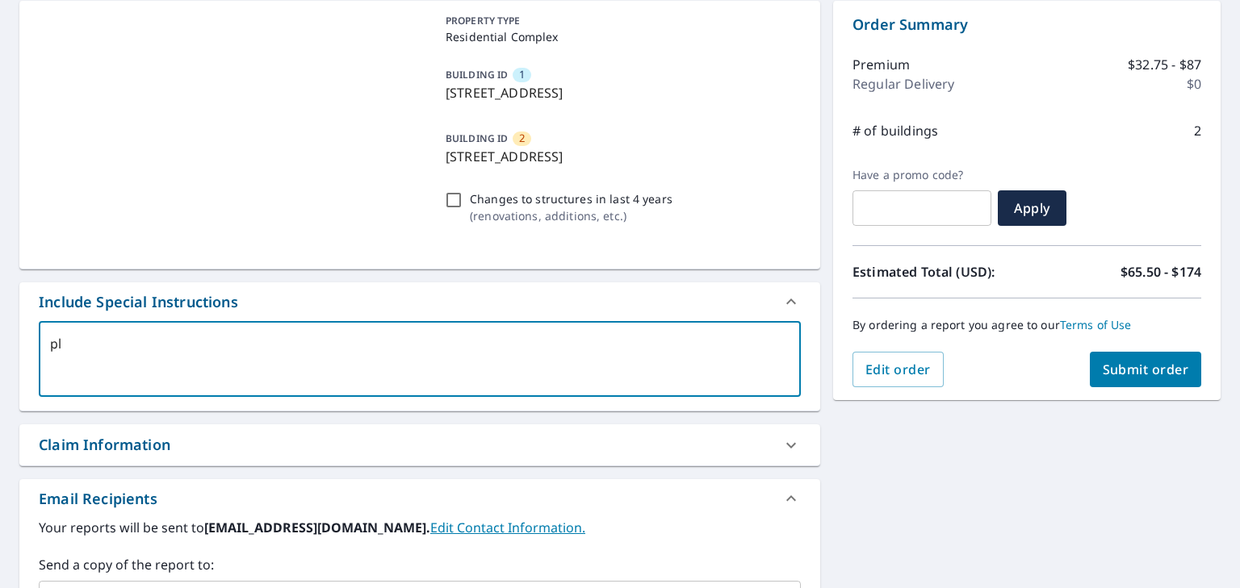
type textarea "x"
type textarea "plea"
type textarea "x"
type textarea "pleas"
type textarea "x"
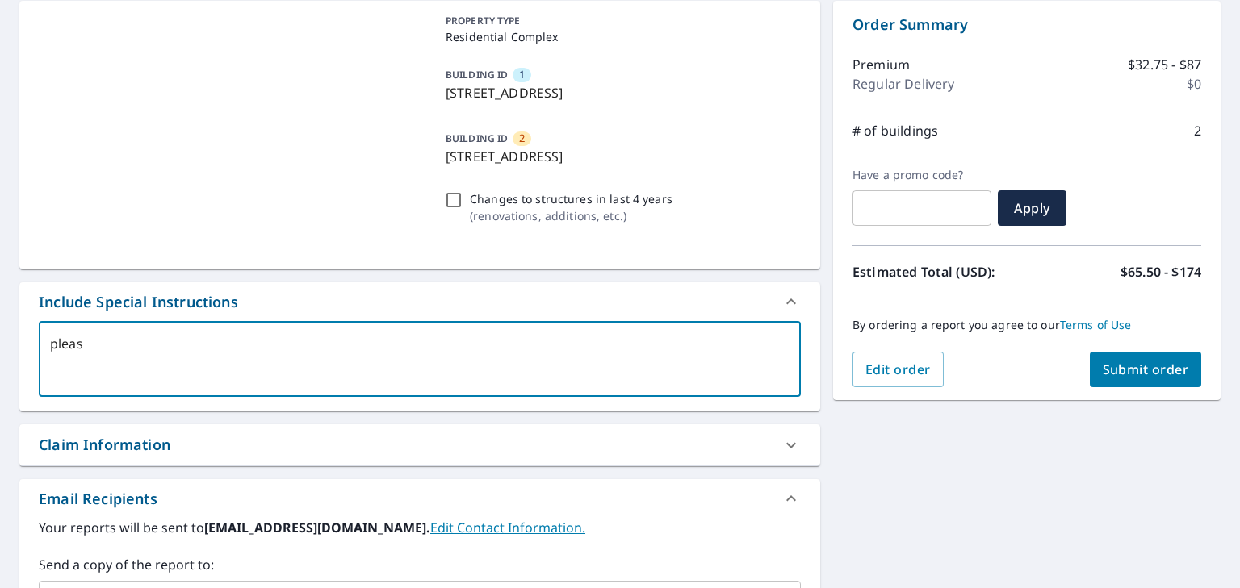
type textarea "please"
type textarea "x"
type textarea "please"
type textarea "x"
type textarea "please g"
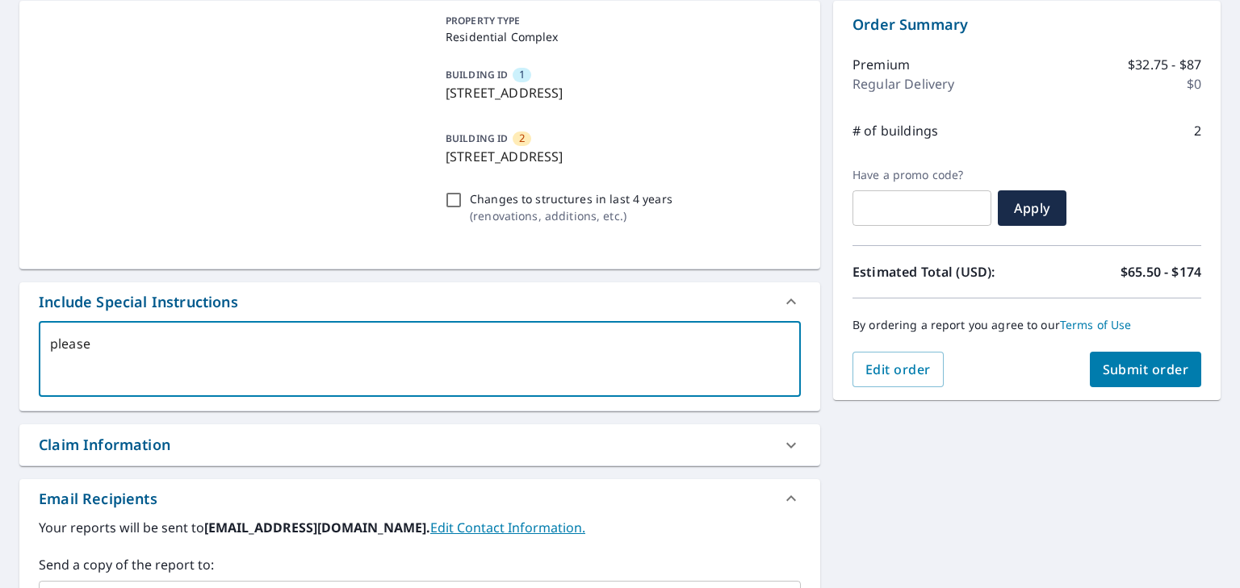
type textarea "x"
type textarea "please gi"
type textarea "x"
type textarea "please giv"
type textarea "x"
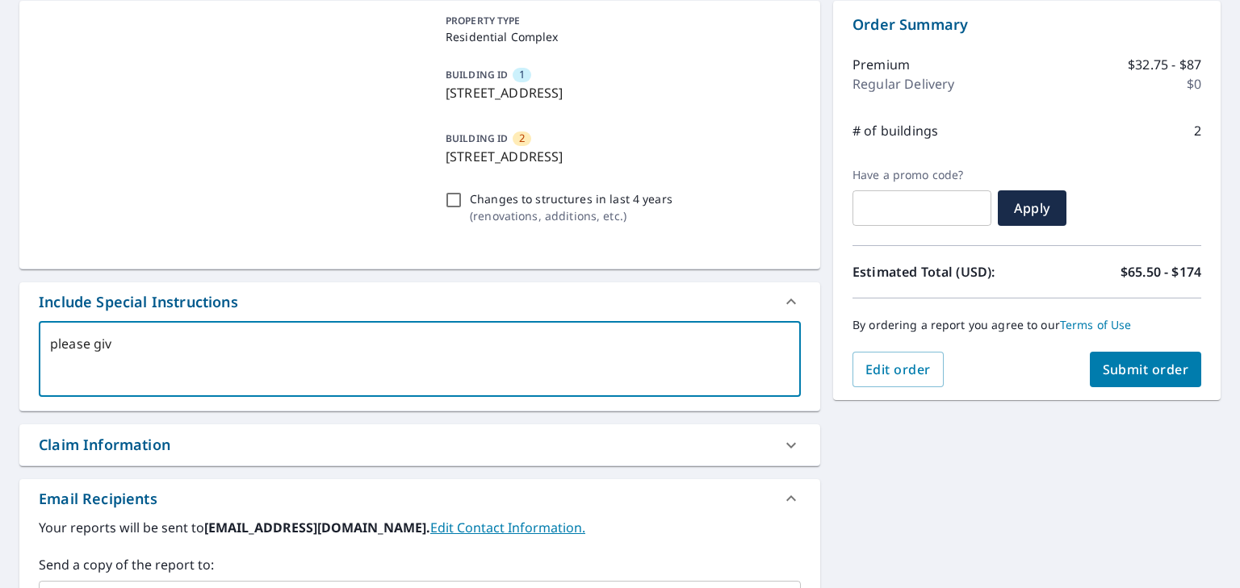
type textarea "please give"
type textarea "x"
type textarea "please give"
type textarea "x"
type textarea "please give m"
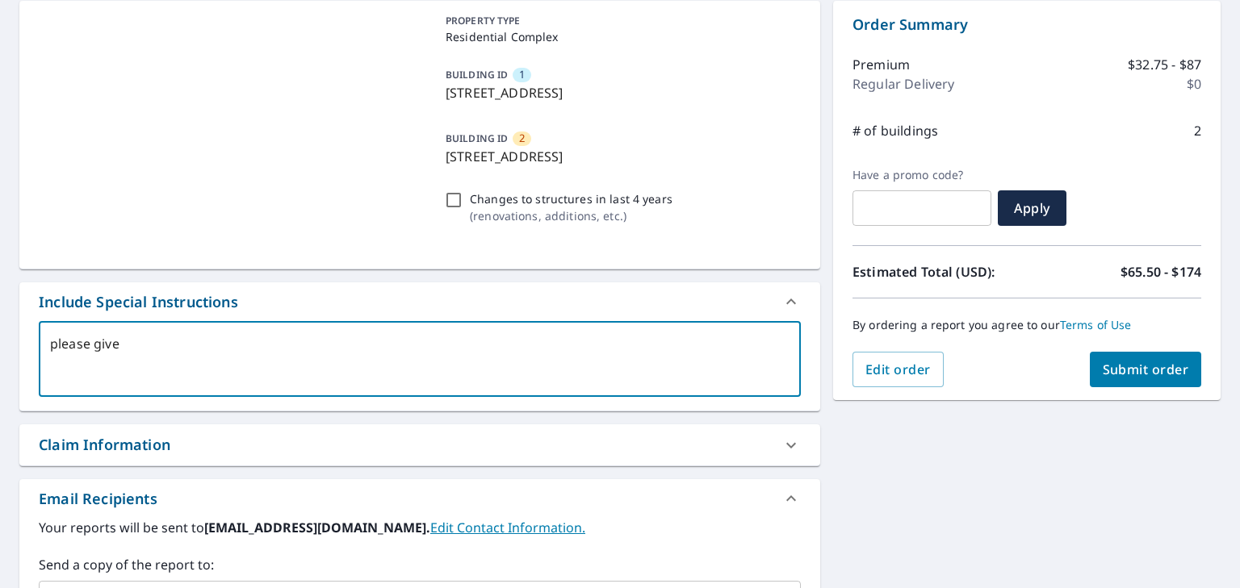
type textarea "x"
type textarea "please give me"
type textarea "x"
type textarea "please give me"
type textarea "x"
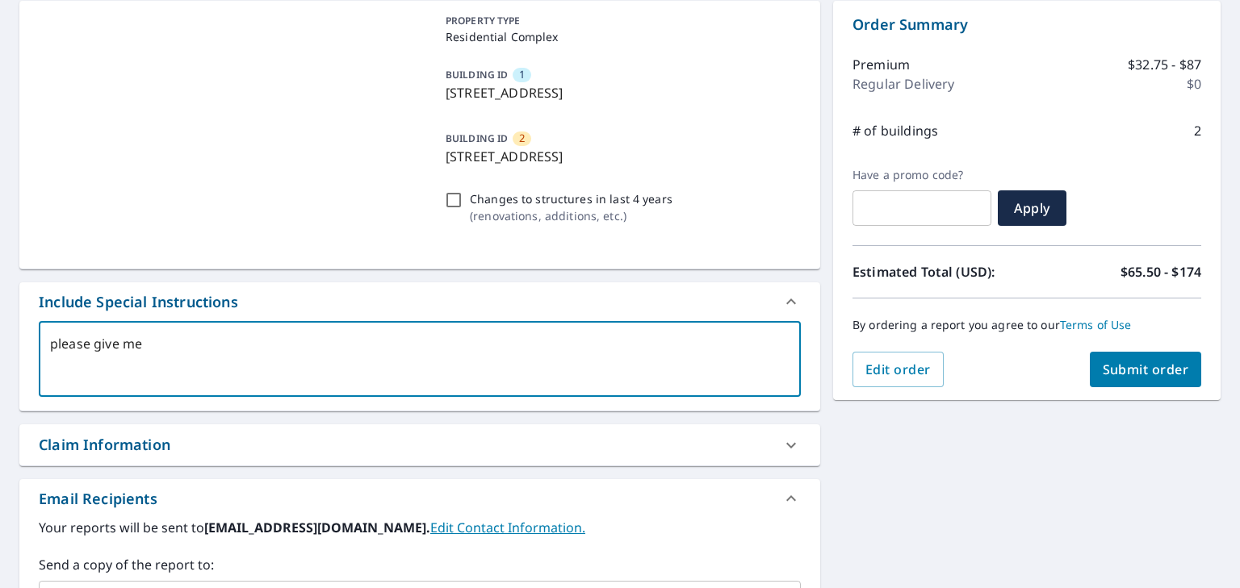
type textarea "please give me m"
type textarea "x"
type textarea "please give me me"
type textarea "x"
type textarea "please give me mea"
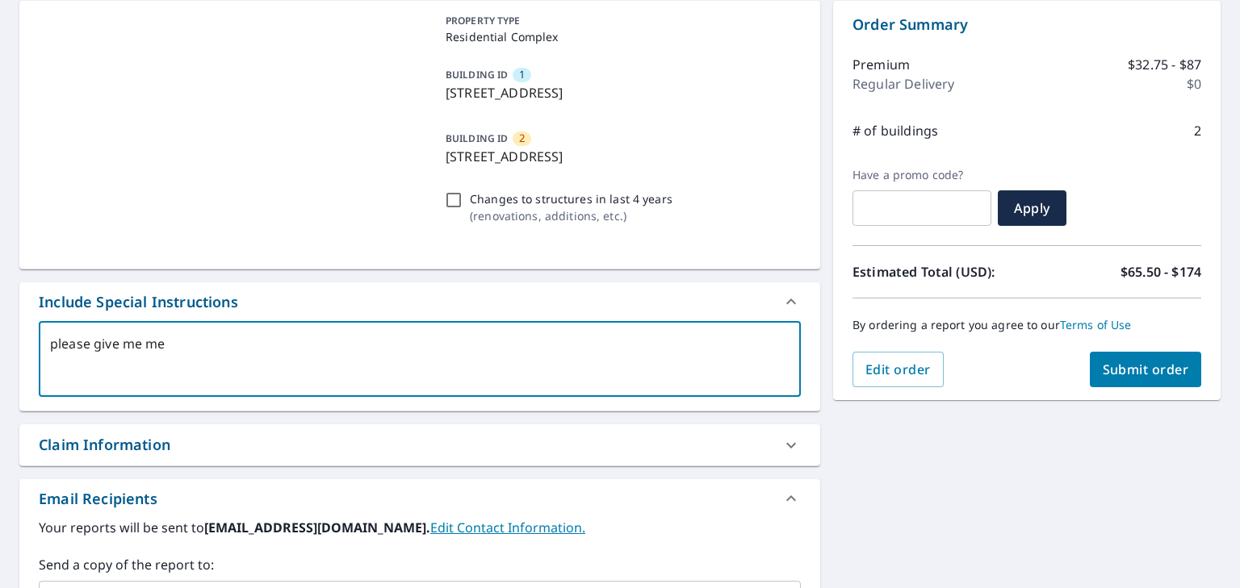
type textarea "x"
type textarea "please give me meas"
type textarea "x"
type textarea "please give me [PERSON_NAME]"
type textarea "x"
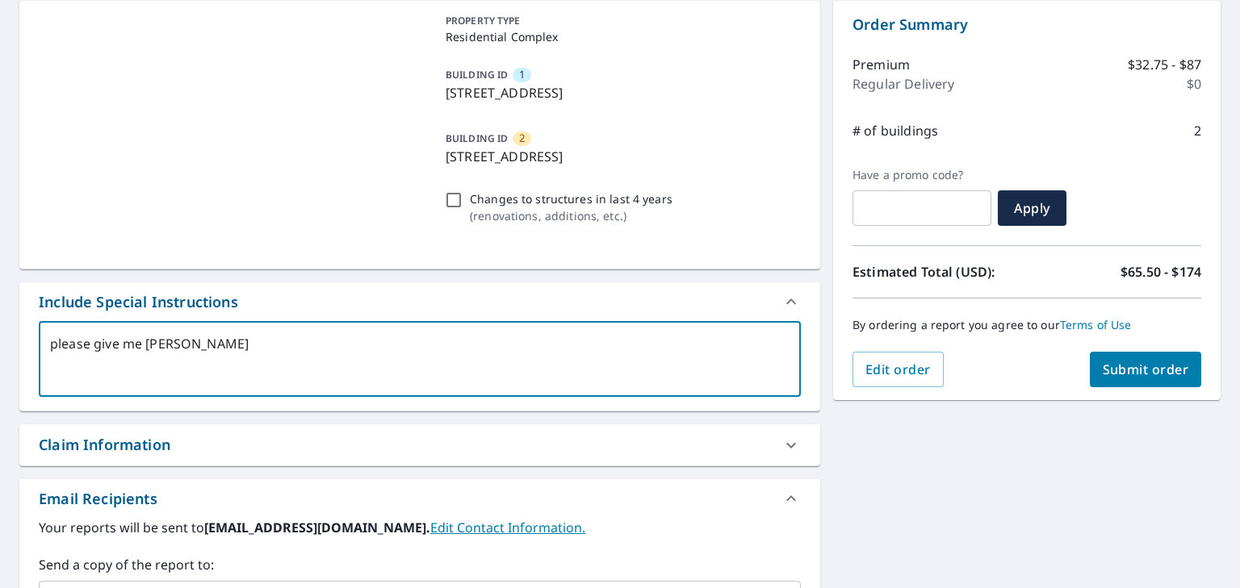
type textarea "please give me meas"
type textarea "x"
type textarea "please give me measu"
type textarea "x"
type textarea "please give me measur"
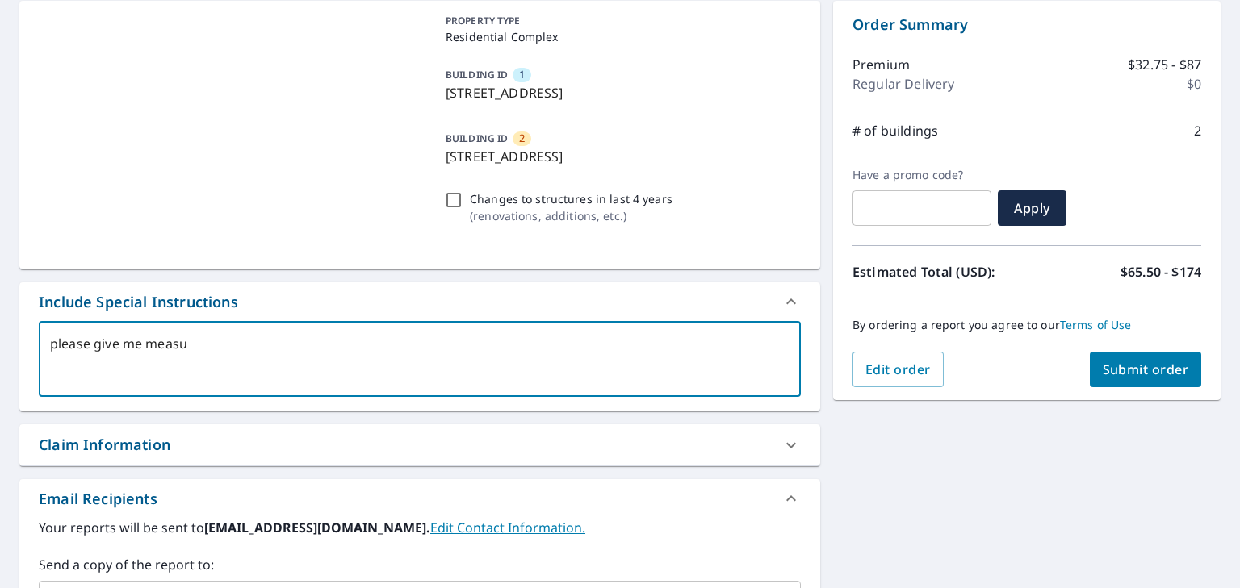
type textarea "x"
type textarea "please give me measure"
type textarea "x"
type textarea "please give me measure"
type textarea "x"
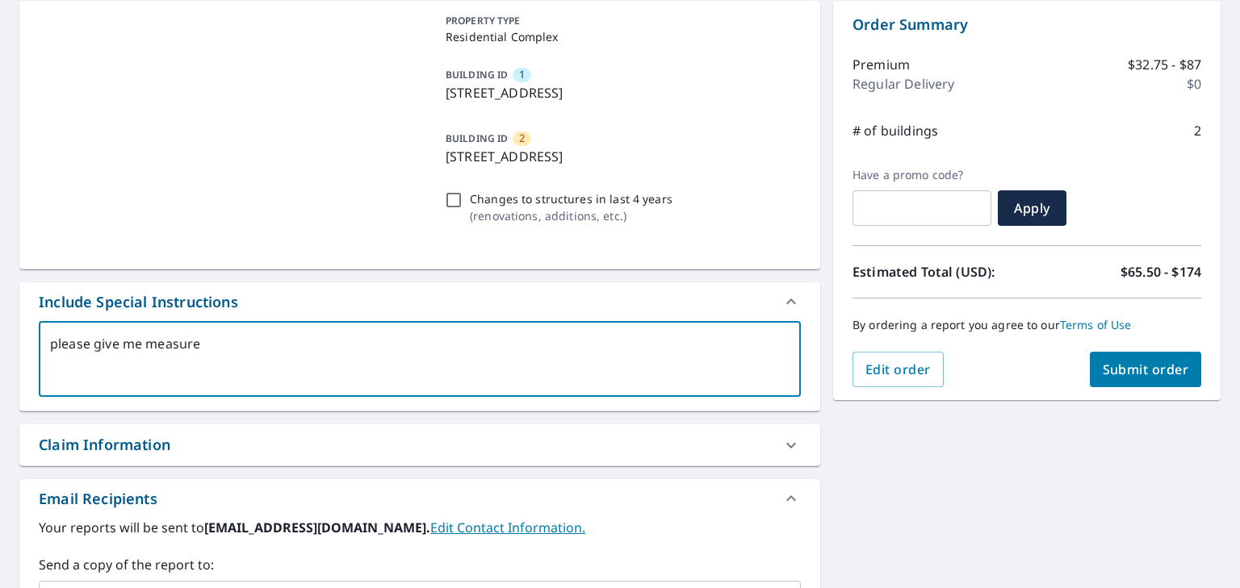
type textarea "please give me measure"
type textarea "x"
type textarea "please give me measurem"
type textarea "x"
type textarea "please give me measureme"
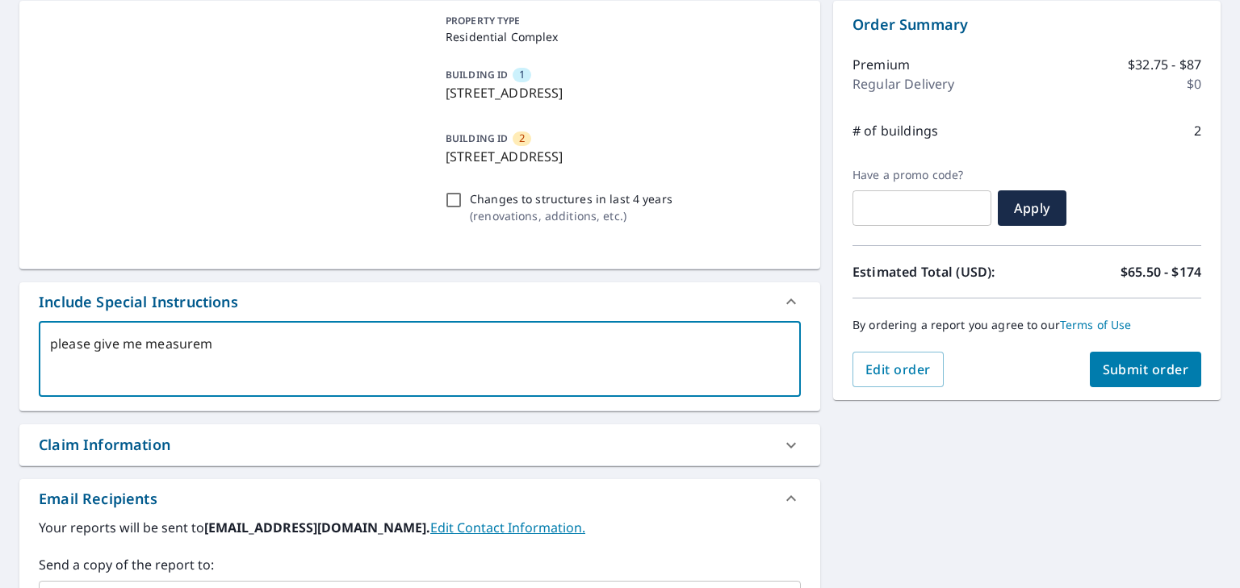
type textarea "x"
type textarea "please give me measuremen"
type textarea "x"
type textarea "please give me measurement"
type textarea "x"
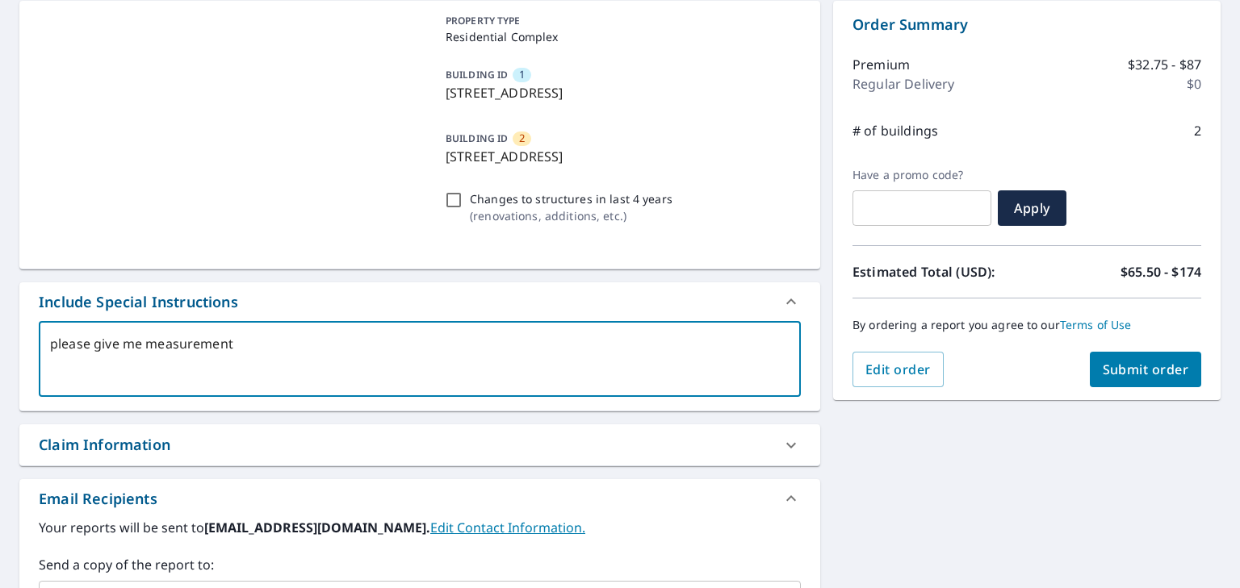
type textarea "please give me measurement"
type textarea "x"
type textarea "please give me measurement f"
type textarea "x"
type textarea "please give me measurement fo"
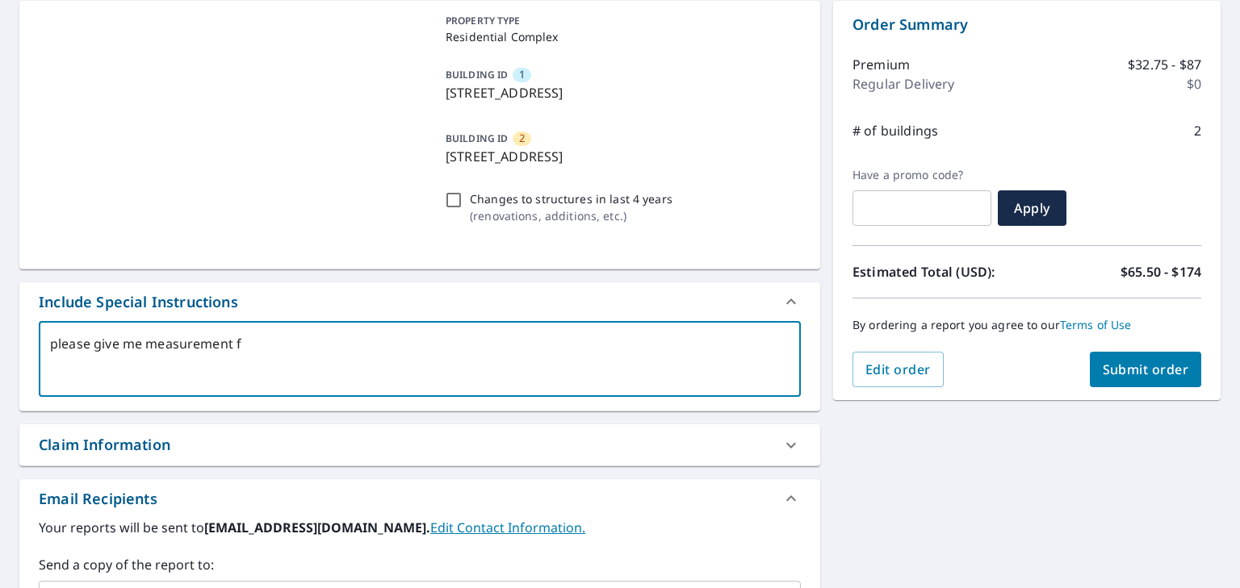
type textarea "x"
type textarea "please give me measurement for"
type textarea "x"
type textarea "please give me measurement for"
type textarea "x"
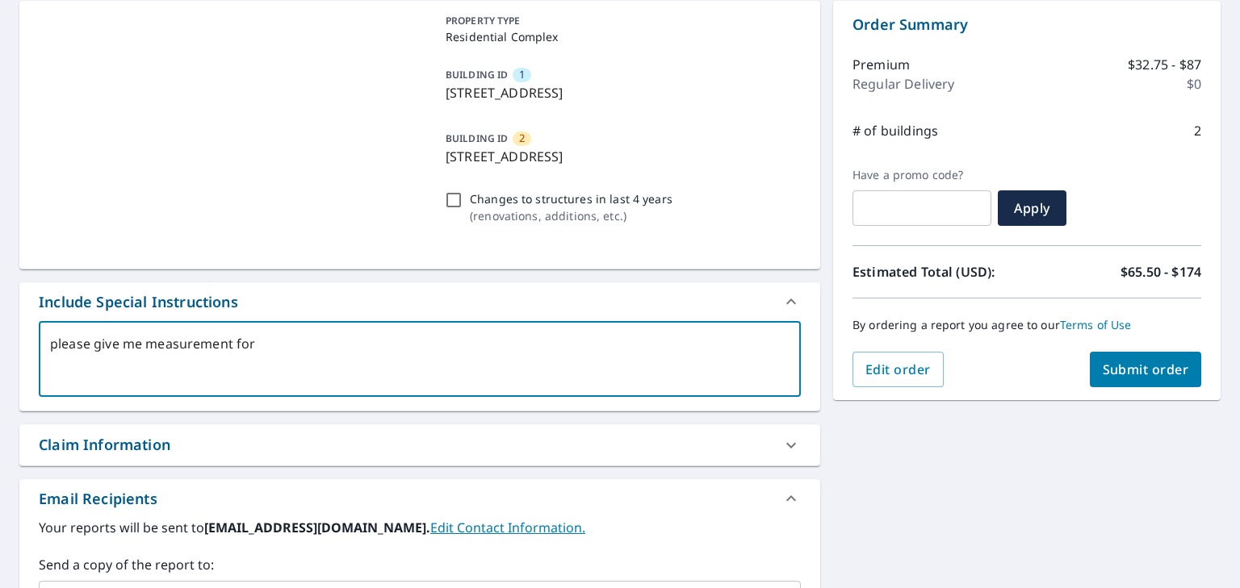
type textarea "please give me measurement for"
type textarea "x"
type textarea "please give me measurement fo"
type textarea "x"
type textarea "please give me measurement f"
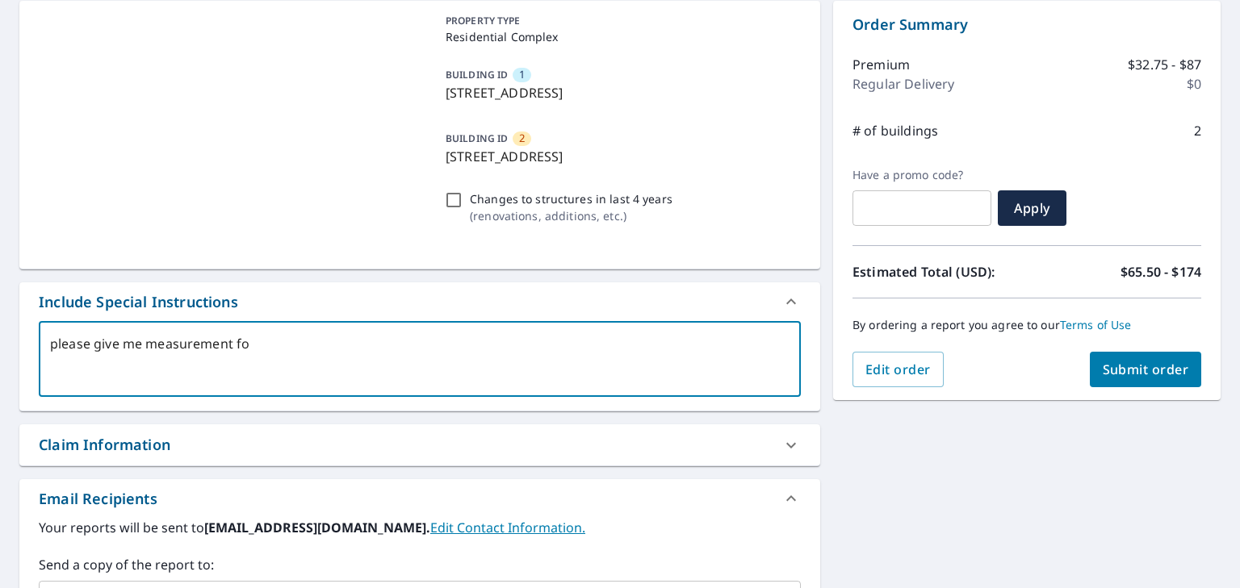
type textarea "x"
type textarea "please give me measurement"
type textarea "x"
type textarea "please give me measurement"
type textarea "x"
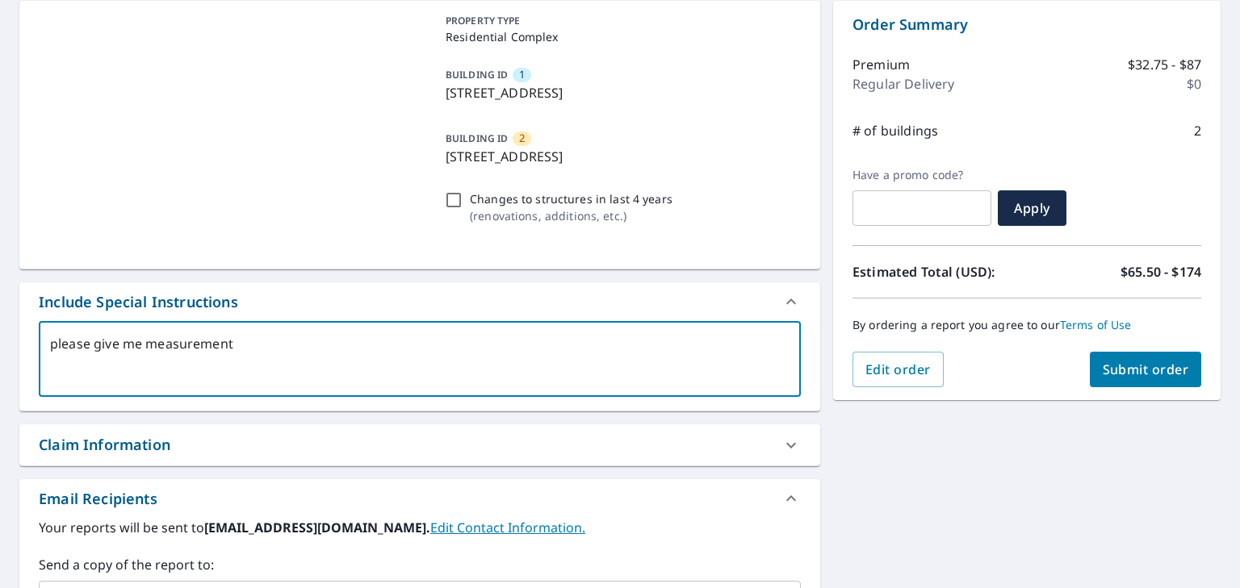
type textarea "please give me measurements"
type textarea "x"
type textarea "please give me measurements"
type textarea "x"
type textarea "please give me measurements f"
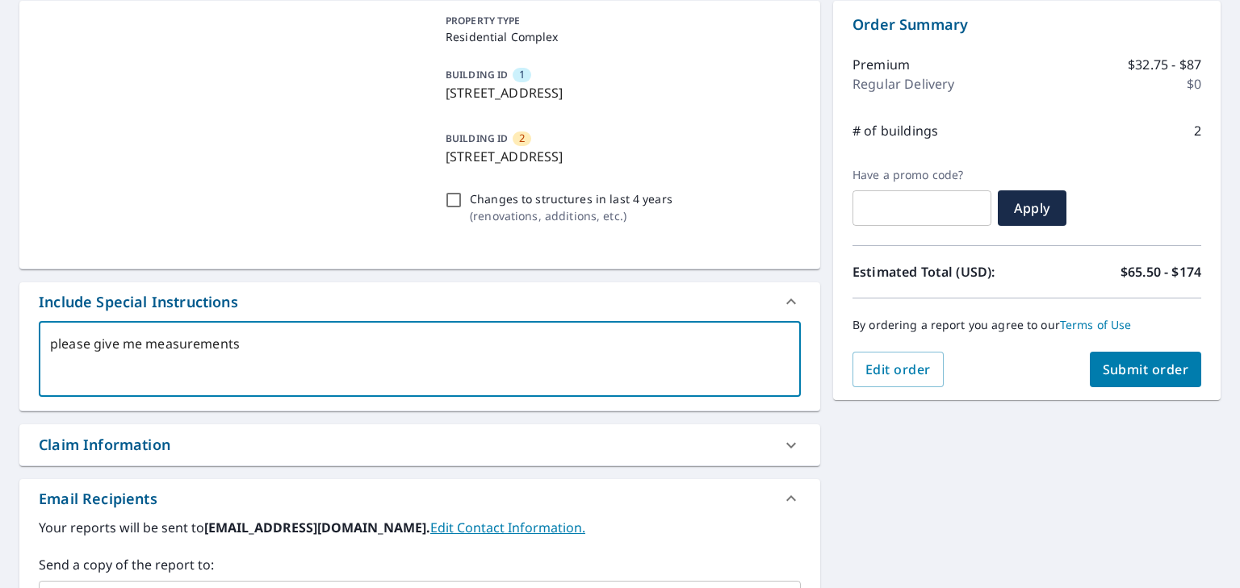
type textarea "x"
type textarea "please give me measurements fo"
type textarea "x"
type textarea "please give me measurements for"
type textarea "x"
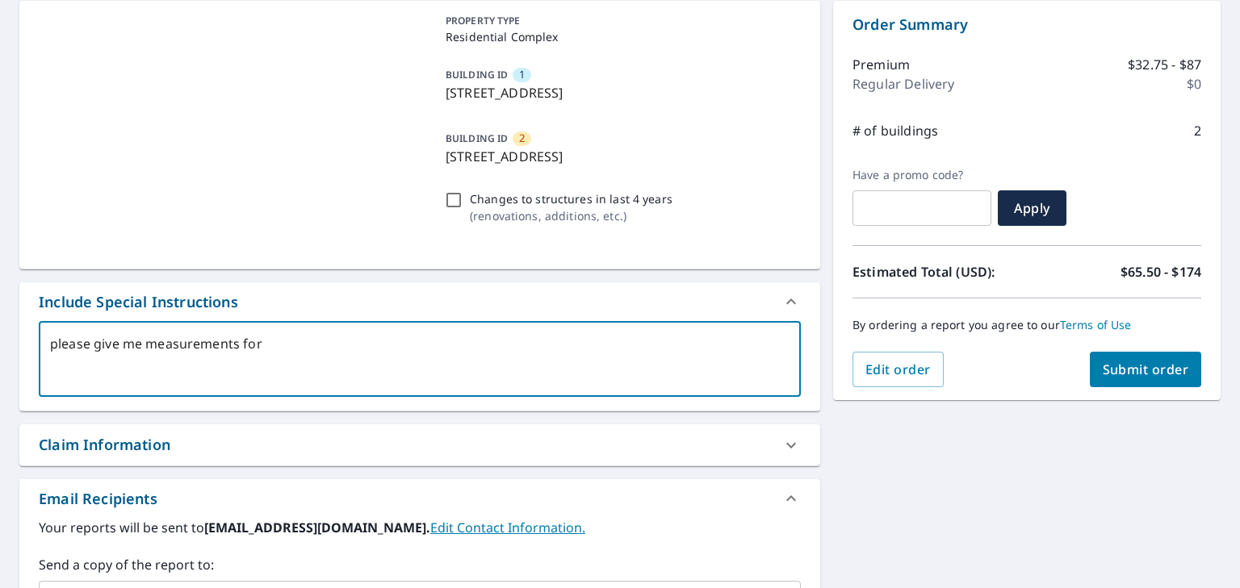
type textarea "please give me measurements for"
type textarea "x"
type textarea "please give me measurements for t"
type textarea "x"
type textarea "please give me measurements for th"
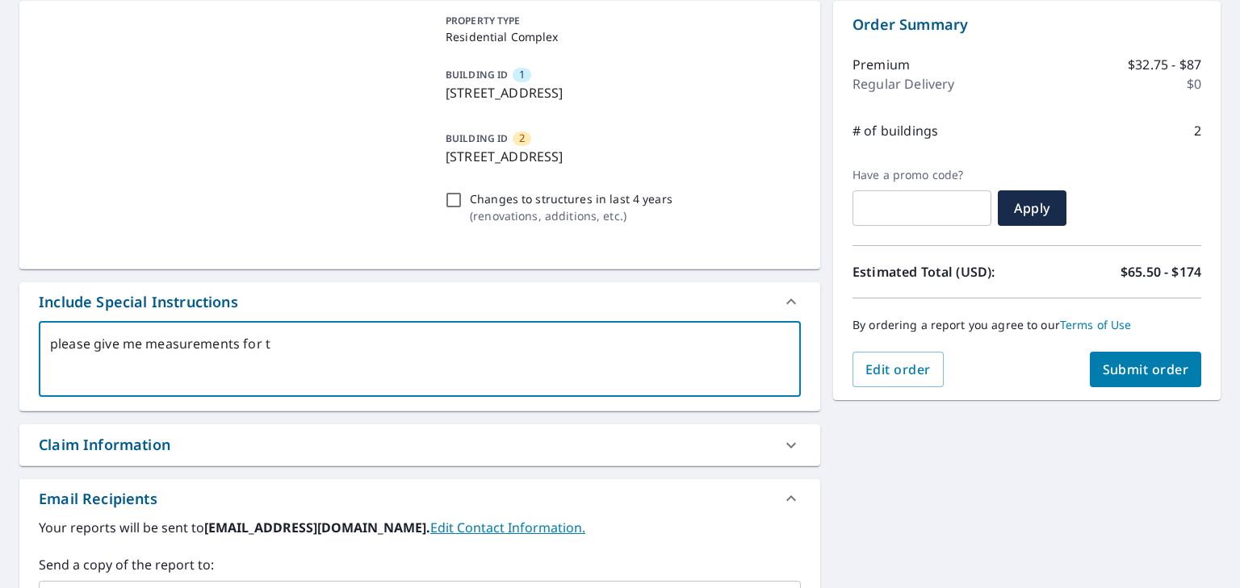
type textarea "x"
type textarea "please give me measurements for the"
type textarea "x"
type textarea "please give me measurements for the"
type textarea "x"
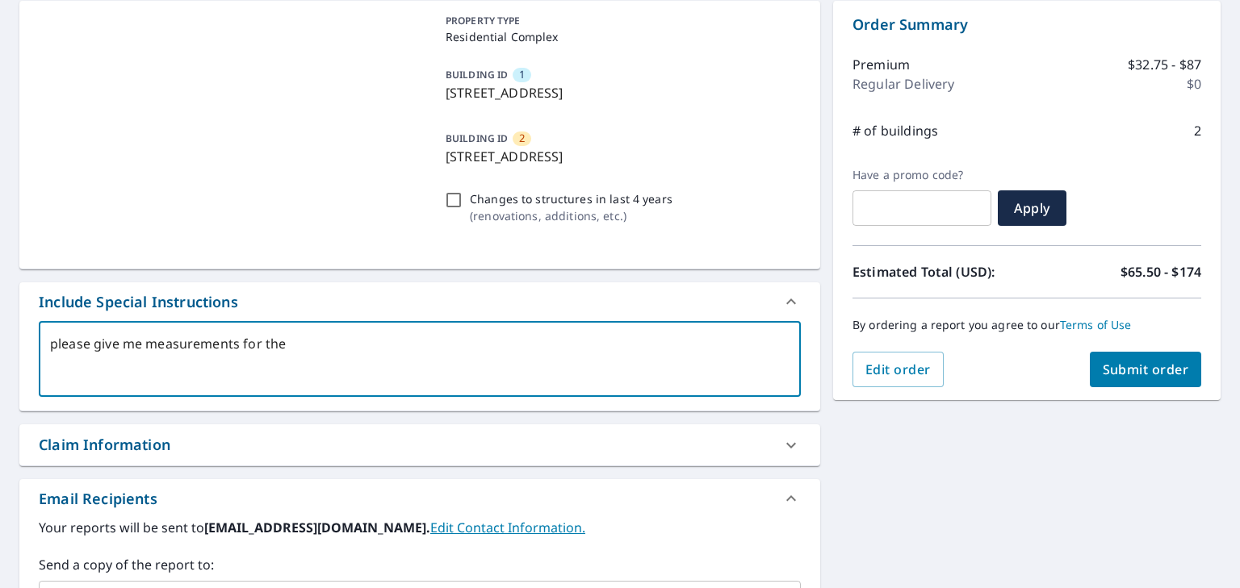
type textarea "please give me measurements for the w"
type textarea "x"
type textarea "please give me measurements for the wh"
type textarea "x"
type textarea "please give me measurements for the who"
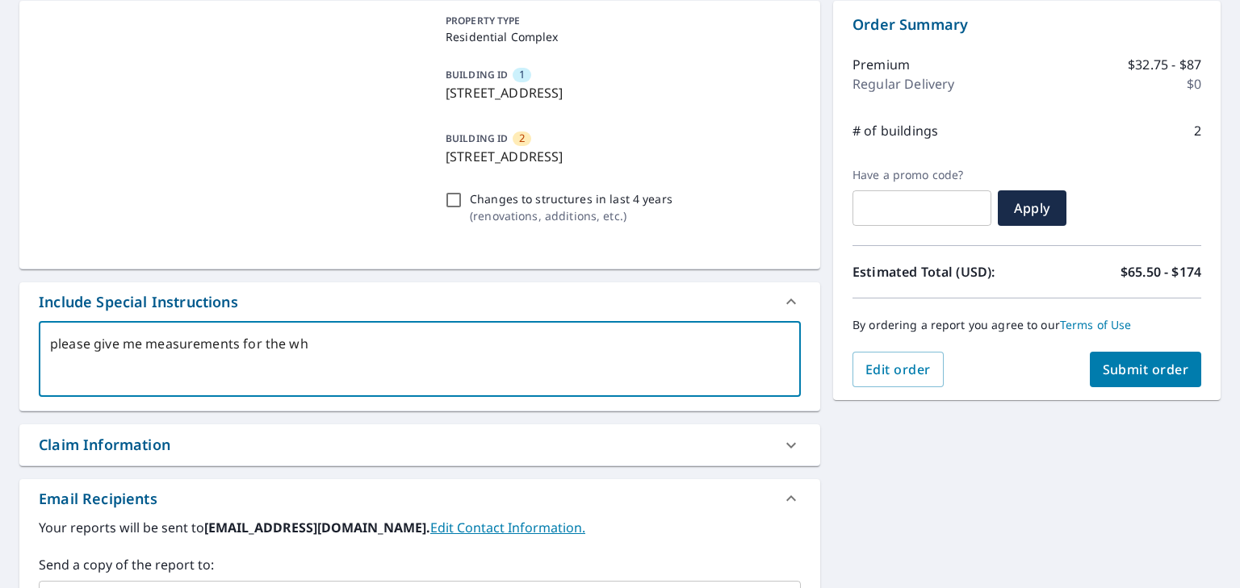
type textarea "x"
type textarea "please give me measurements for the whol"
type textarea "x"
type textarea "please give me measurements for the whole"
type textarea "x"
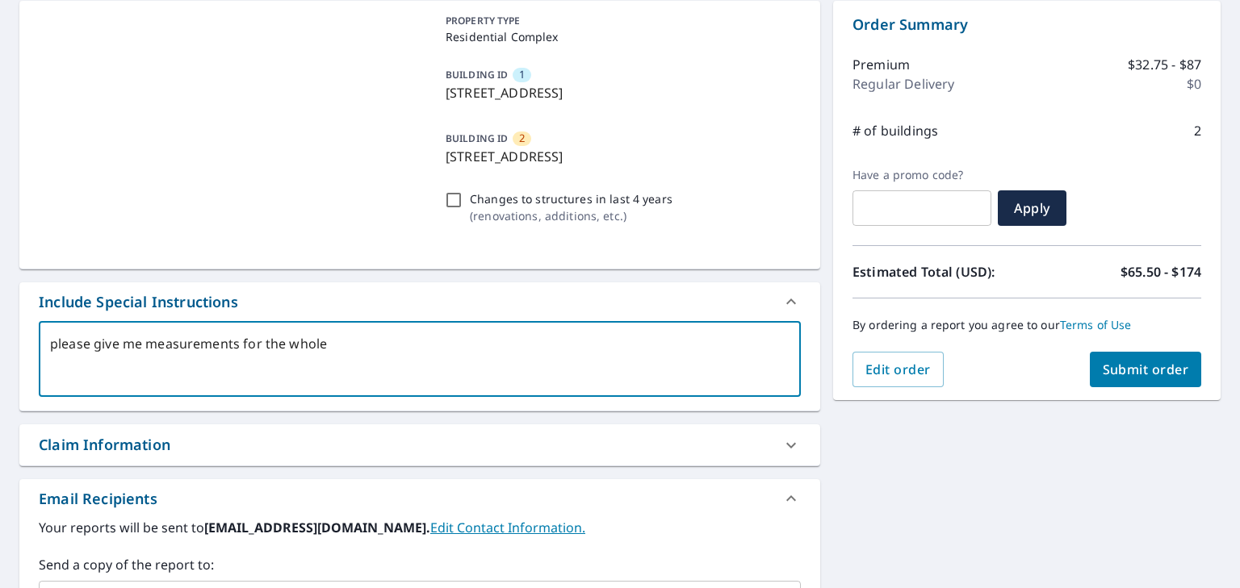
type textarea "please give me measurements for the whole"
type textarea "x"
type textarea "please give me measurements for the whole c"
type textarea "x"
type textarea "please give me measurements for the whole co"
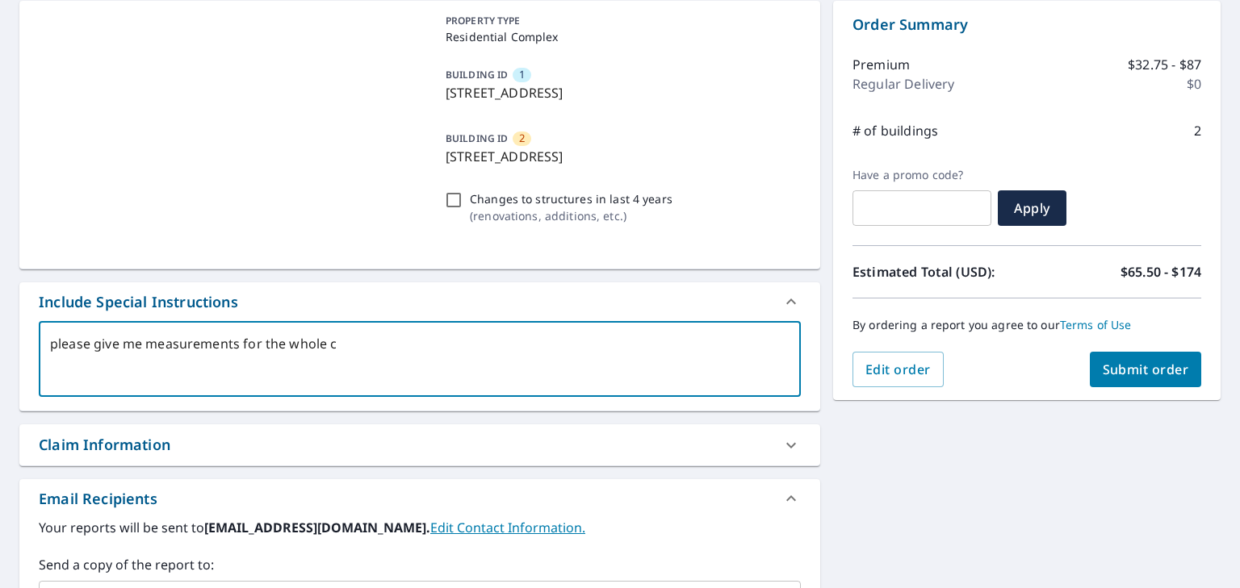
type textarea "x"
type textarea "please give me measurements for the whole con"
type textarea "x"
type textarea "please give me measurements for the whole conn"
type textarea "x"
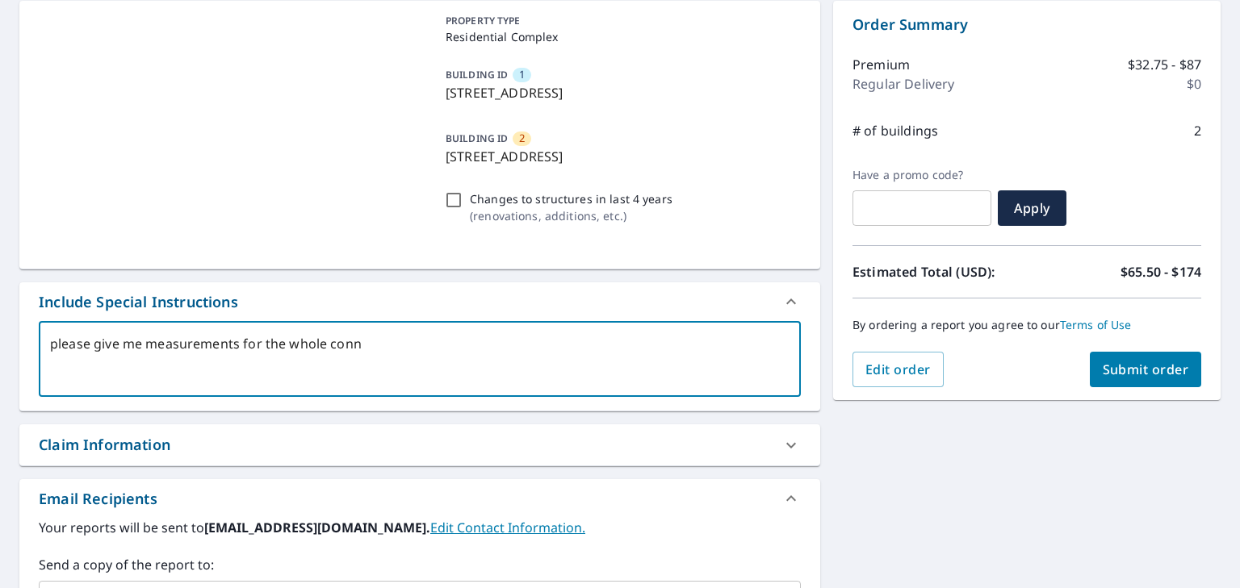
type textarea "please give me measurements for the whole conne"
type textarea "x"
type textarea "please give me measurements for the whole connec"
type textarea "x"
type textarea "please give me measurements for the whole connect"
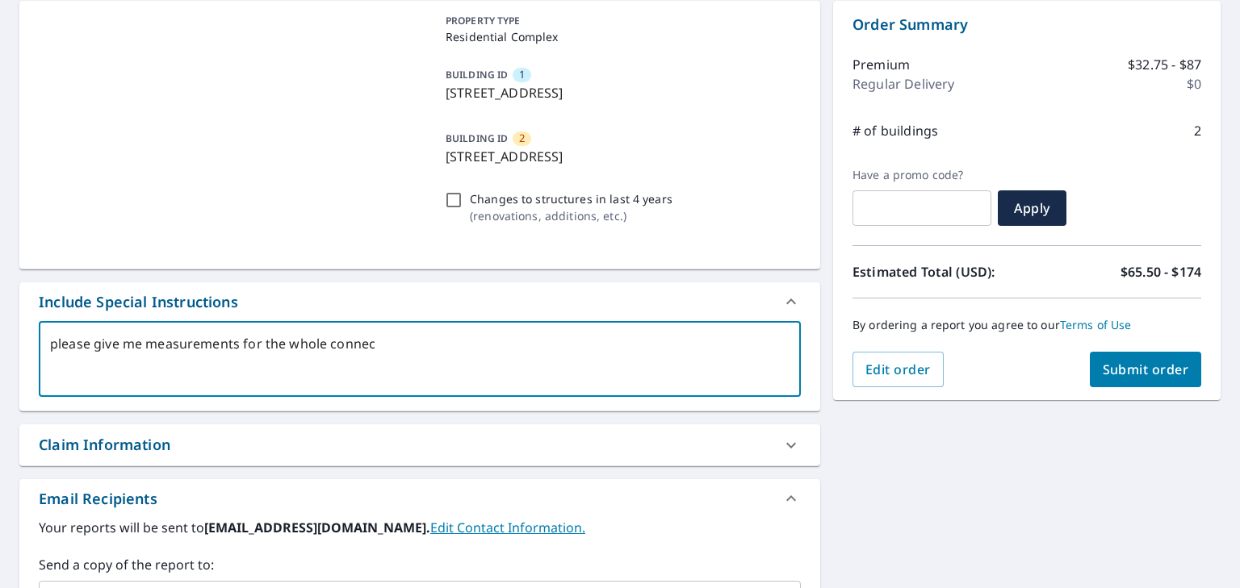
type textarea "x"
type textarea "please give me measurements for the whole connecte"
type textarea "x"
type textarea "please give me measurements for the whole connected"
type textarea "x"
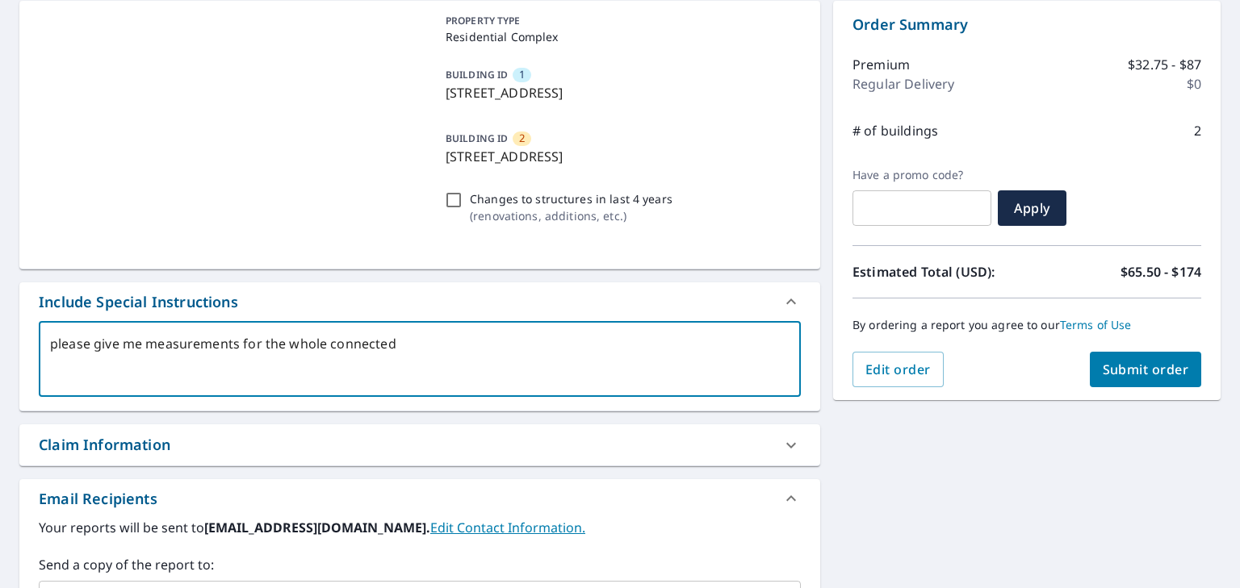
type textarea "please give me measurements for the whole connected"
type textarea "x"
type textarea "please give me measurements for the whole connected r"
type textarea "x"
type textarea "please give me measurements for the whole connected ro"
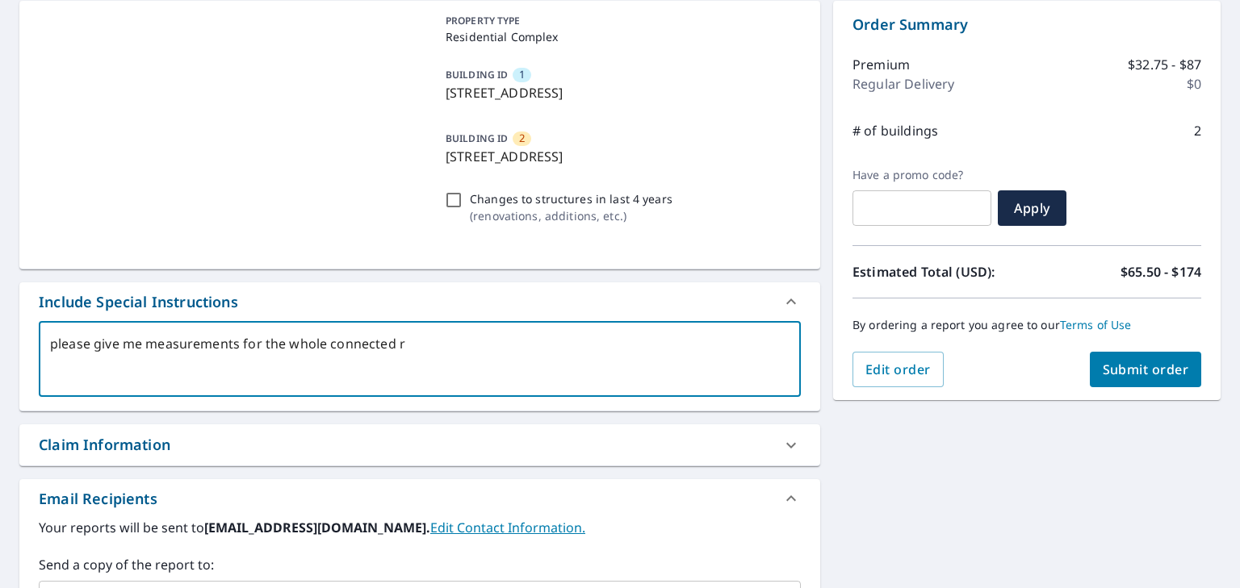
type textarea "x"
type textarea "please give me measurements for the whole connected roo"
type textarea "x"
type textarea "please give me measurements for the whole connected roof"
type textarea "x"
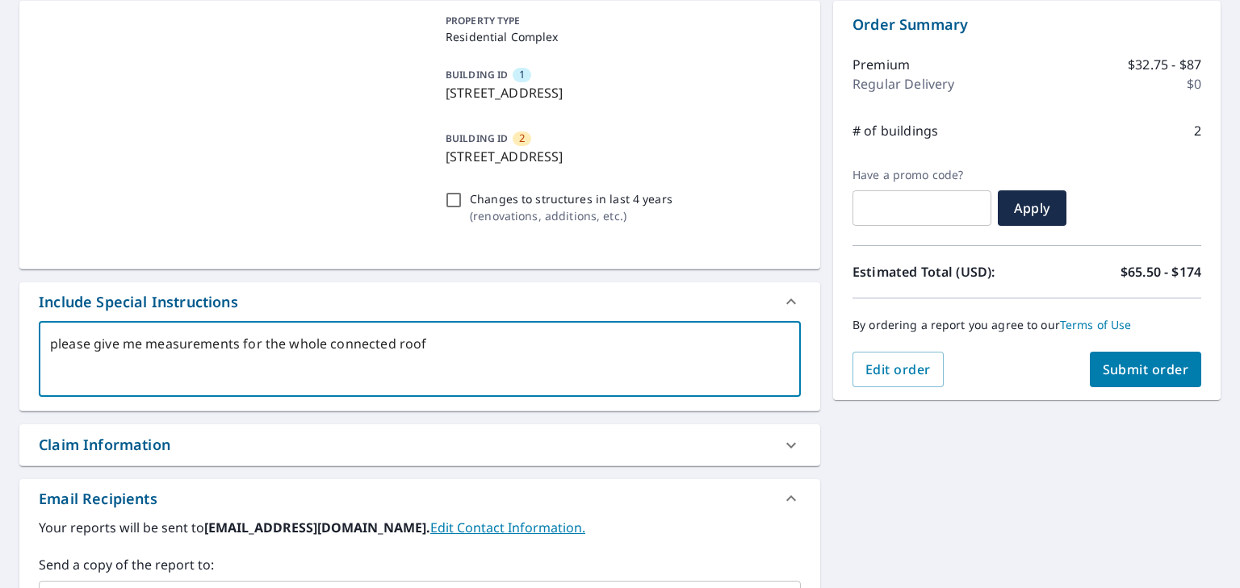
type textarea "please give me measurements for the whole connected roof"
click at [1131, 371] on span "Submit order" at bounding box center [1145, 370] width 86 height 18
type textarea "x"
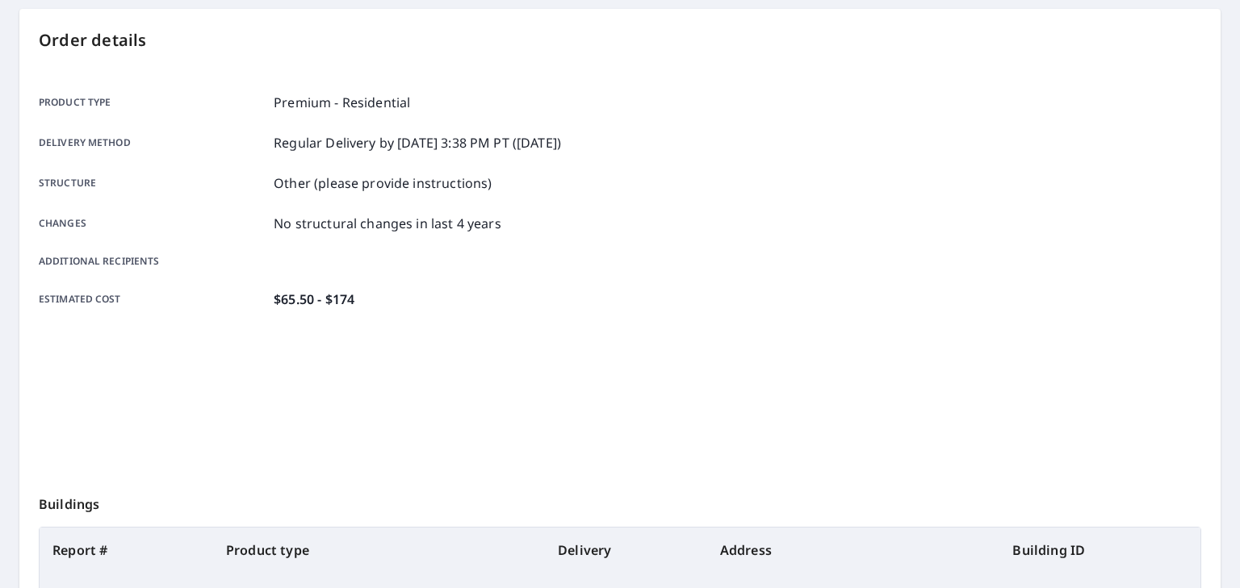
scroll to position [2, 0]
